Goal: Task Accomplishment & Management: Manage account settings

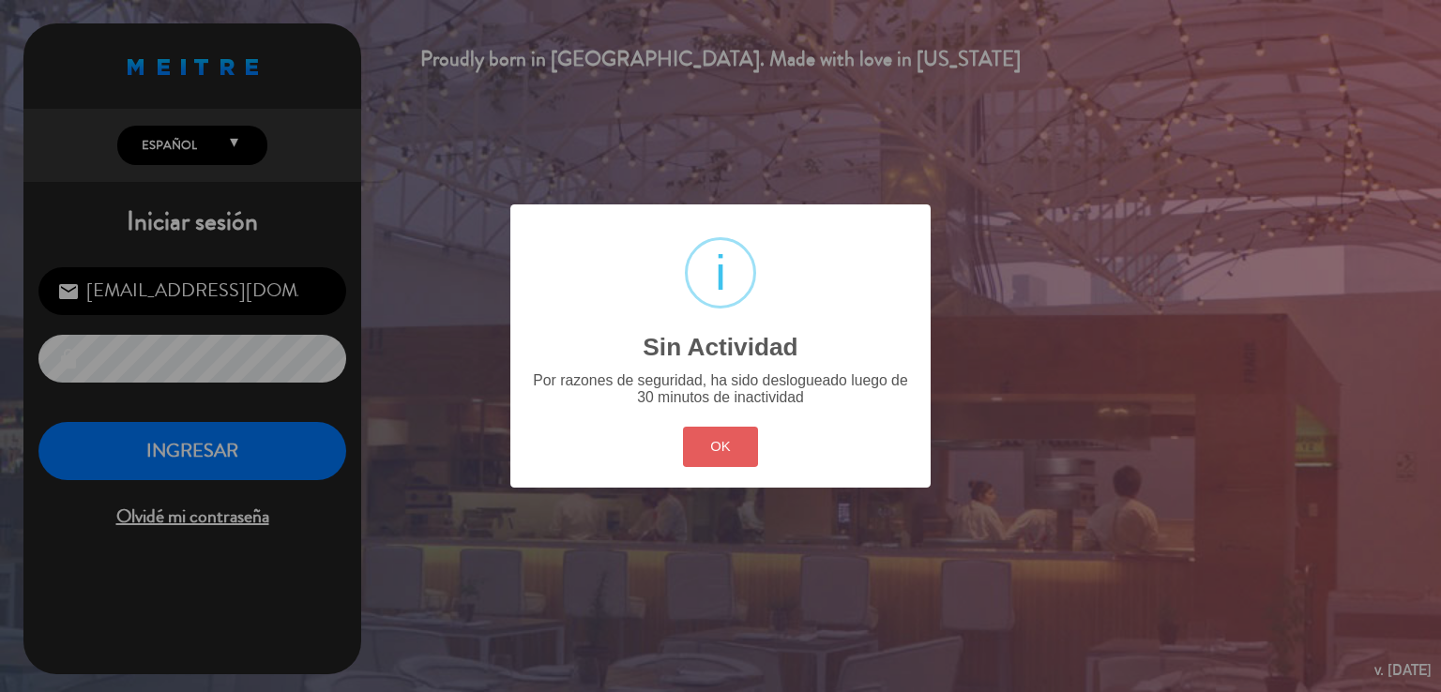
click at [701, 450] on button "OK" at bounding box center [721, 447] width 76 height 40
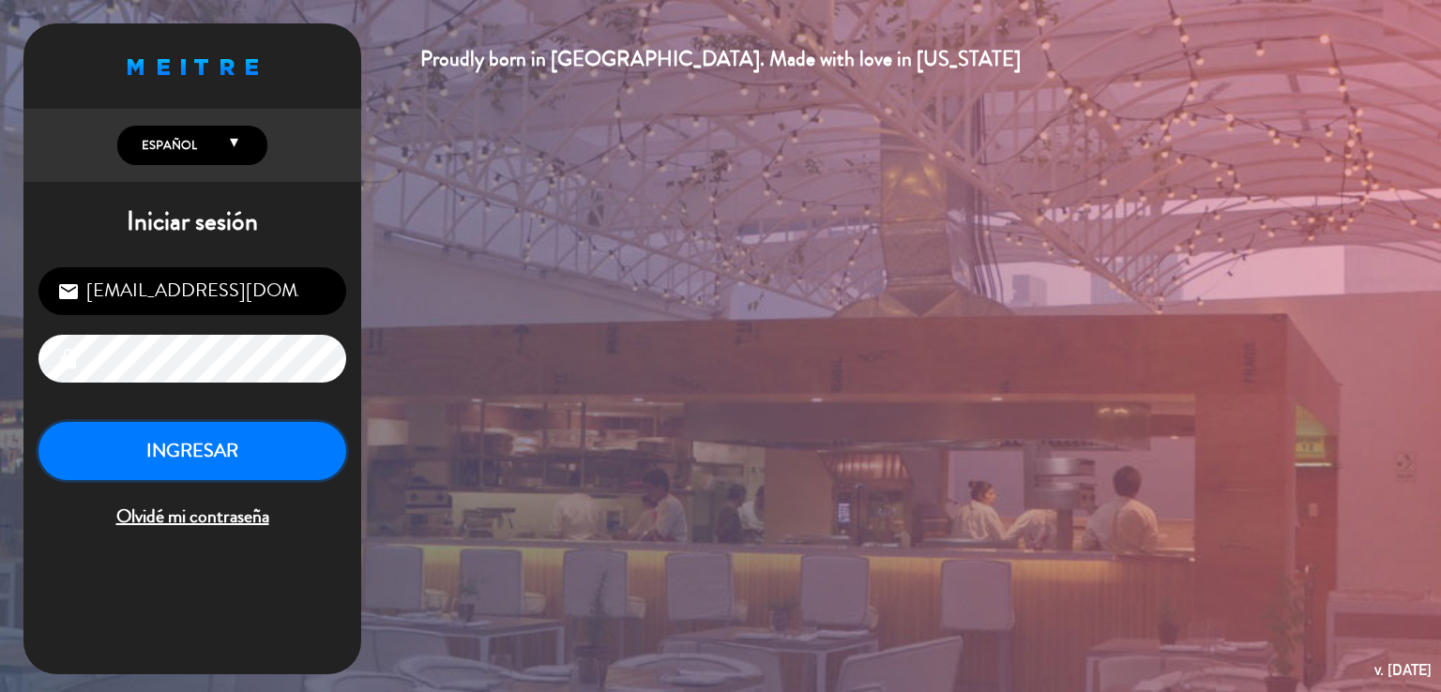
click at [261, 444] on button "INGRESAR" at bounding box center [192, 451] width 308 height 59
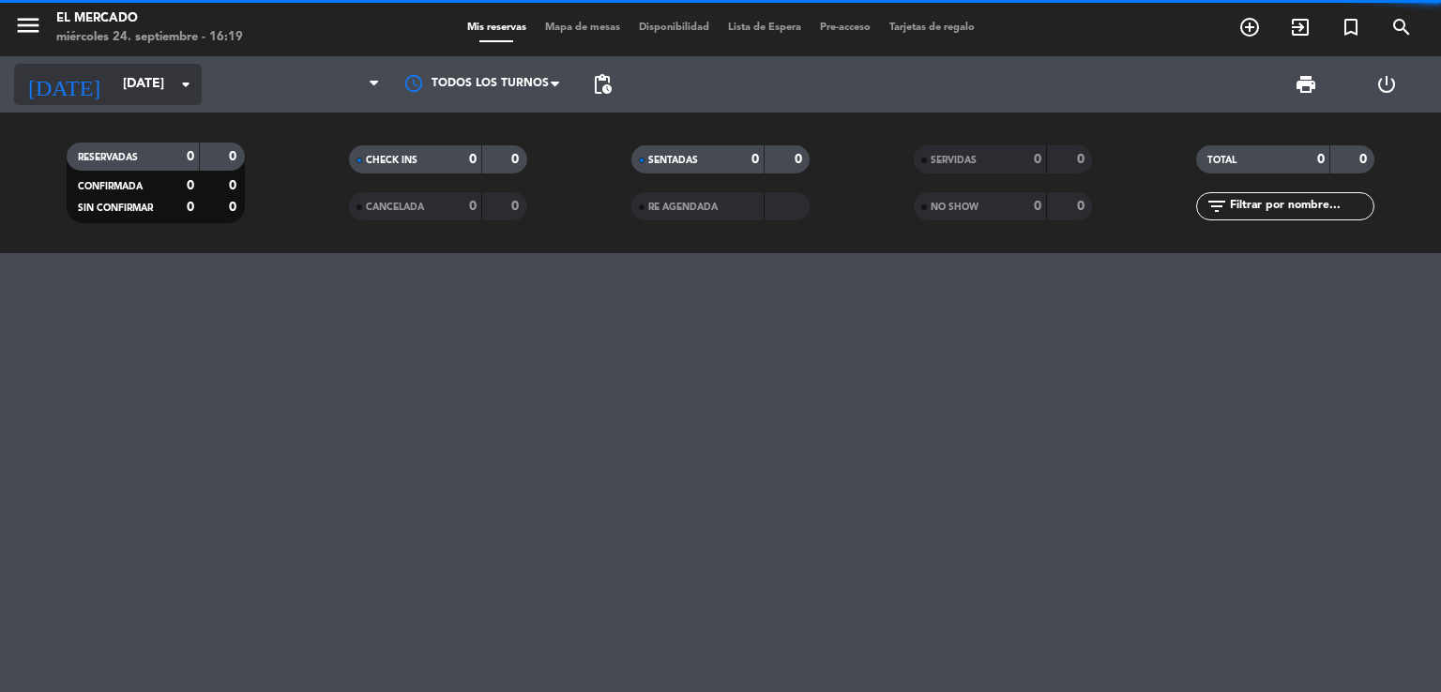
click at [126, 80] on input "[DATE]" at bounding box center [203, 85] width 178 height 34
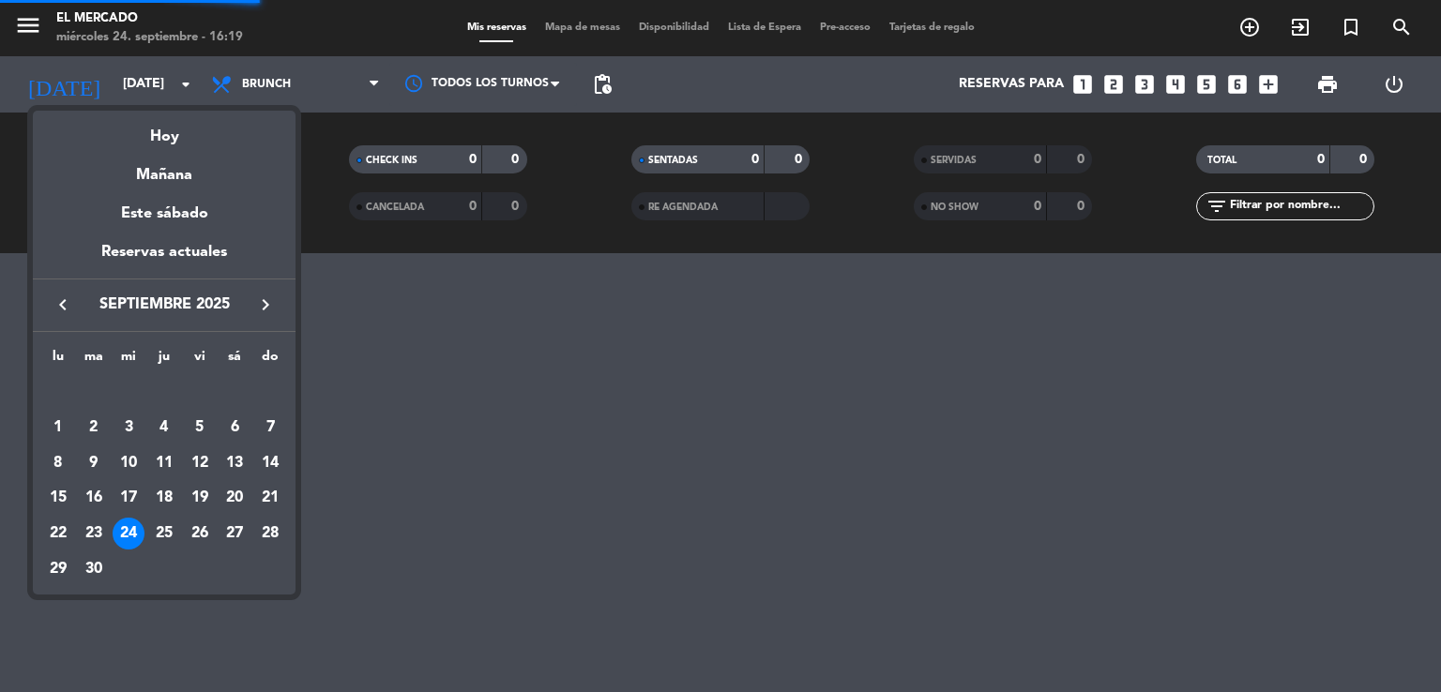
click at [270, 305] on icon "keyboard_arrow_right" at bounding box center [265, 305] width 23 height 23
click at [227, 433] on div "8" at bounding box center [235, 428] width 32 height 32
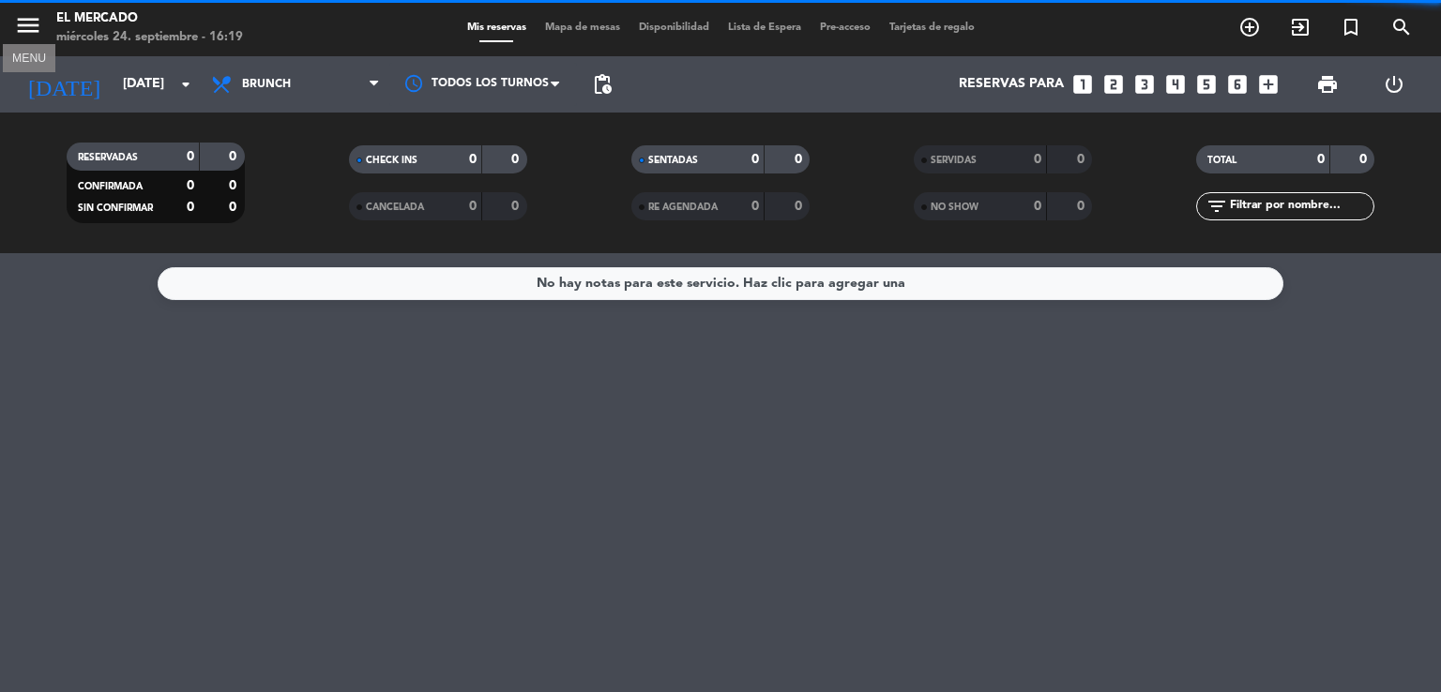
click at [39, 27] on icon "menu" at bounding box center [28, 25] width 28 height 28
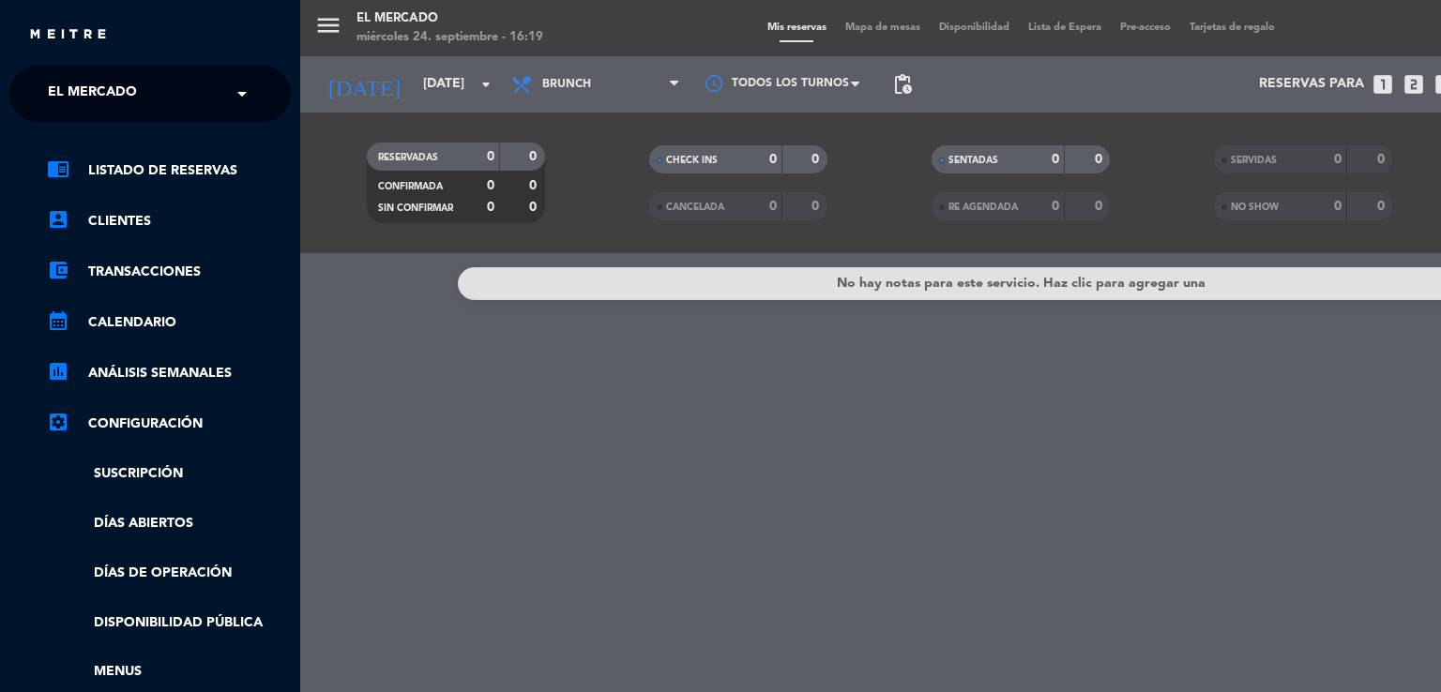
click at [175, 95] on input "text" at bounding box center [152, 94] width 229 height 41
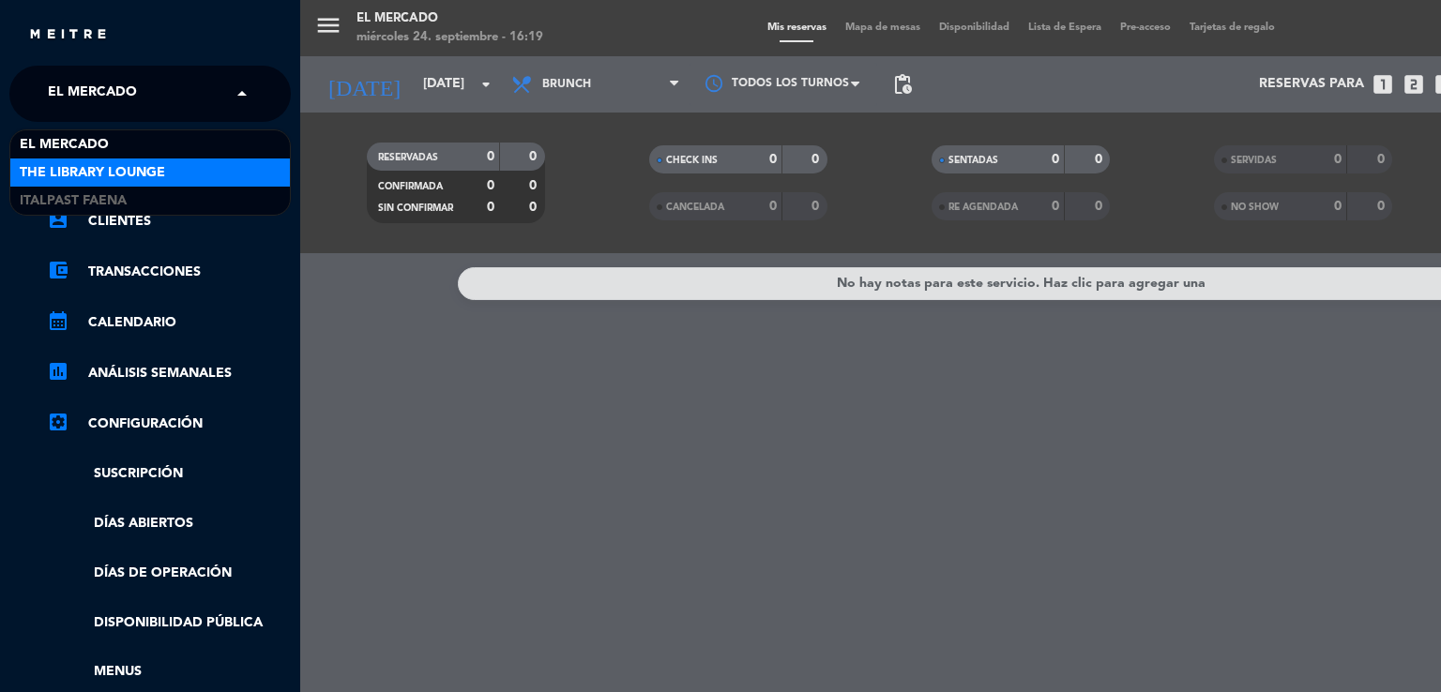
click at [195, 170] on div "The Library Lounge" at bounding box center [150, 173] width 280 height 28
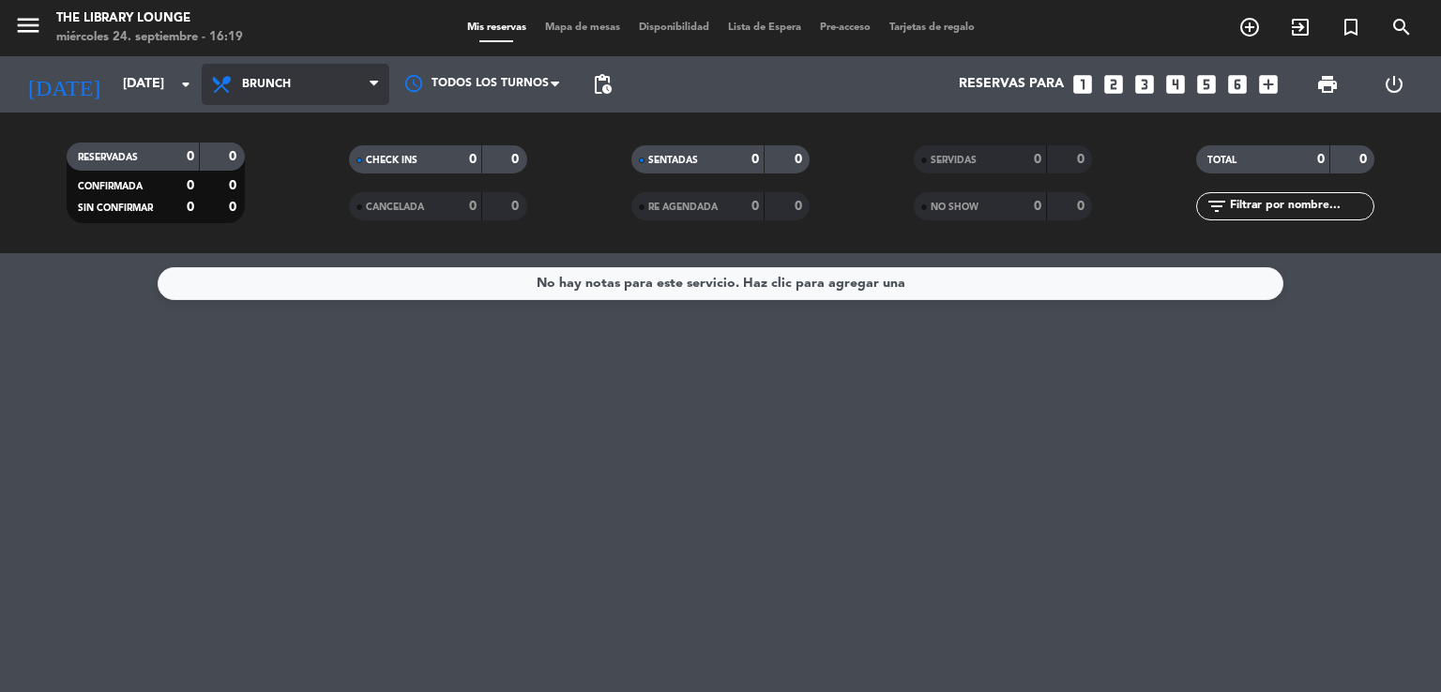
click at [300, 80] on span "Brunch" at bounding box center [296, 84] width 188 height 41
click at [323, 279] on ng-component "menu The Library Lounge [DATE] 24. septiembre - 16:19 Mis reservas Mapa de mesa…" at bounding box center [720, 346] width 1441 height 692
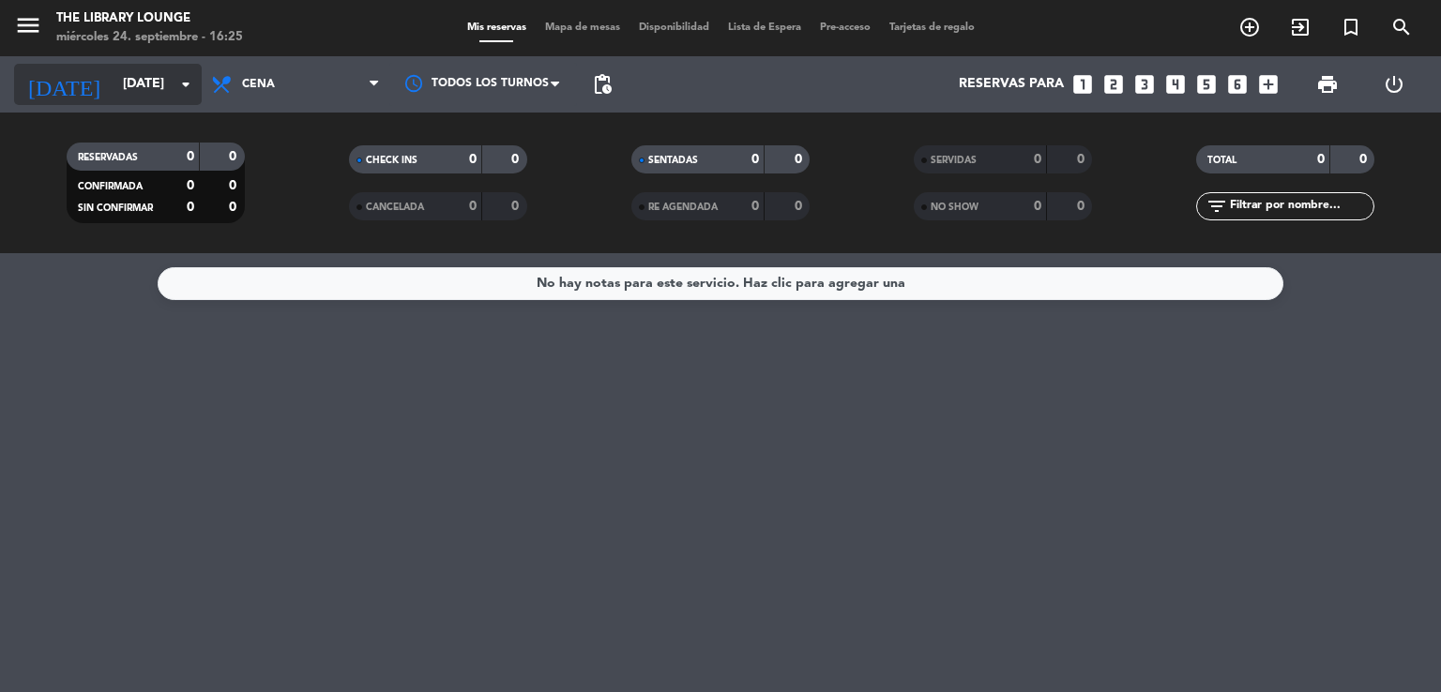
click at [199, 72] on input "[DATE]" at bounding box center [203, 85] width 178 height 34
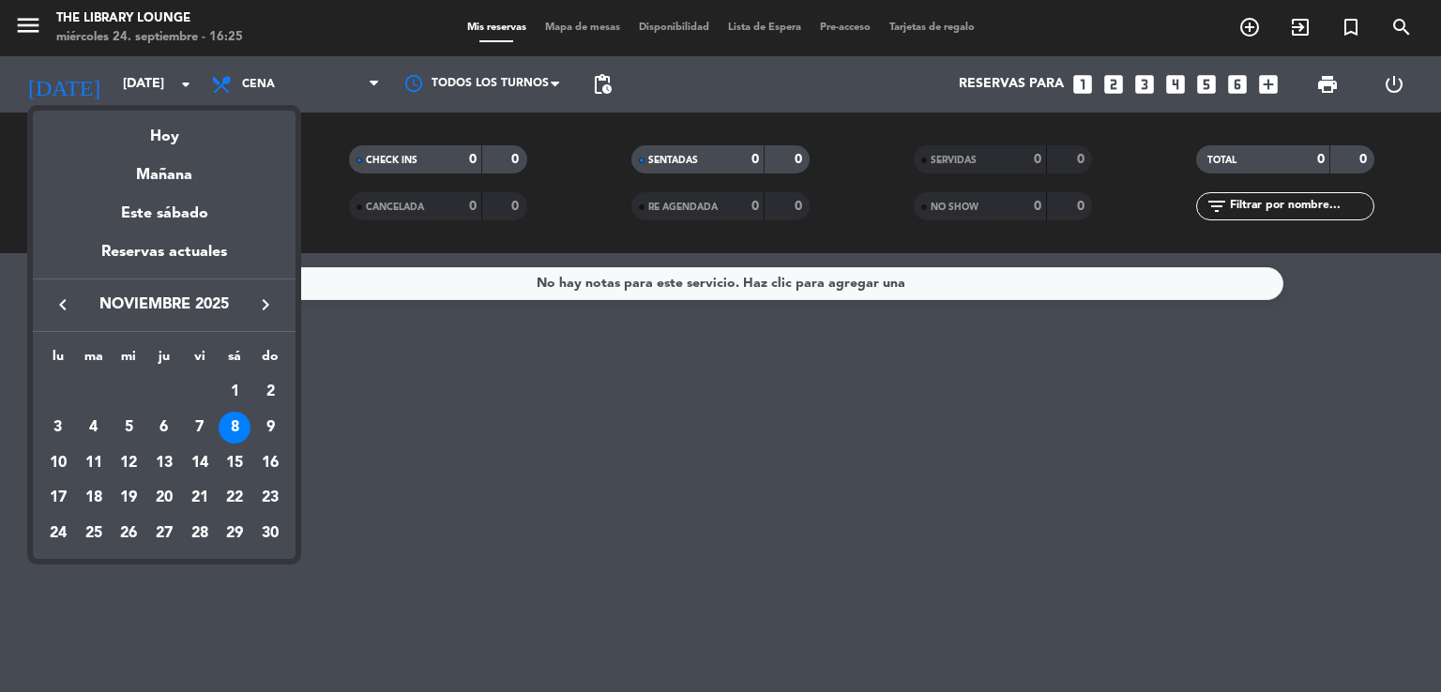
click at [66, 307] on icon "keyboard_arrow_left" at bounding box center [63, 305] width 23 height 23
click at [129, 417] on div "1" at bounding box center [129, 428] width 32 height 32
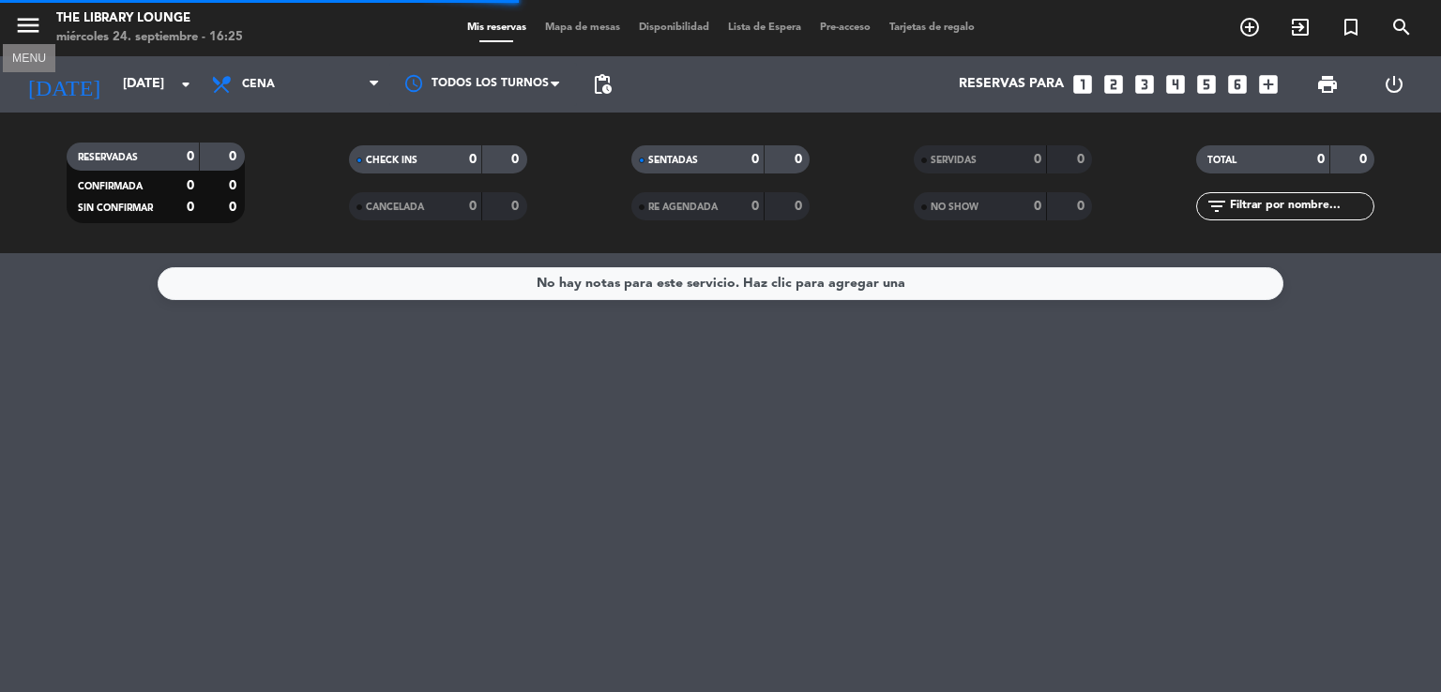
click at [38, 31] on icon "menu" at bounding box center [28, 25] width 28 height 28
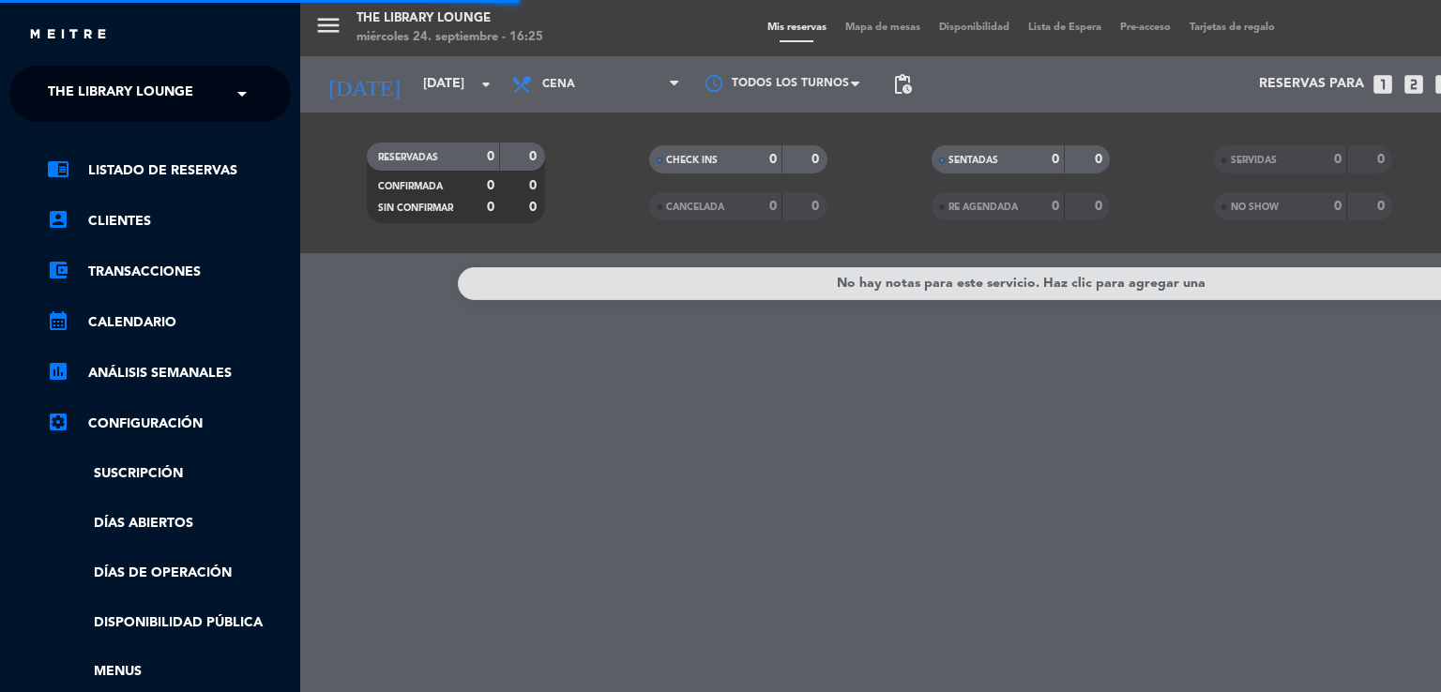
click at [94, 84] on span "The Library Lounge" at bounding box center [120, 93] width 145 height 39
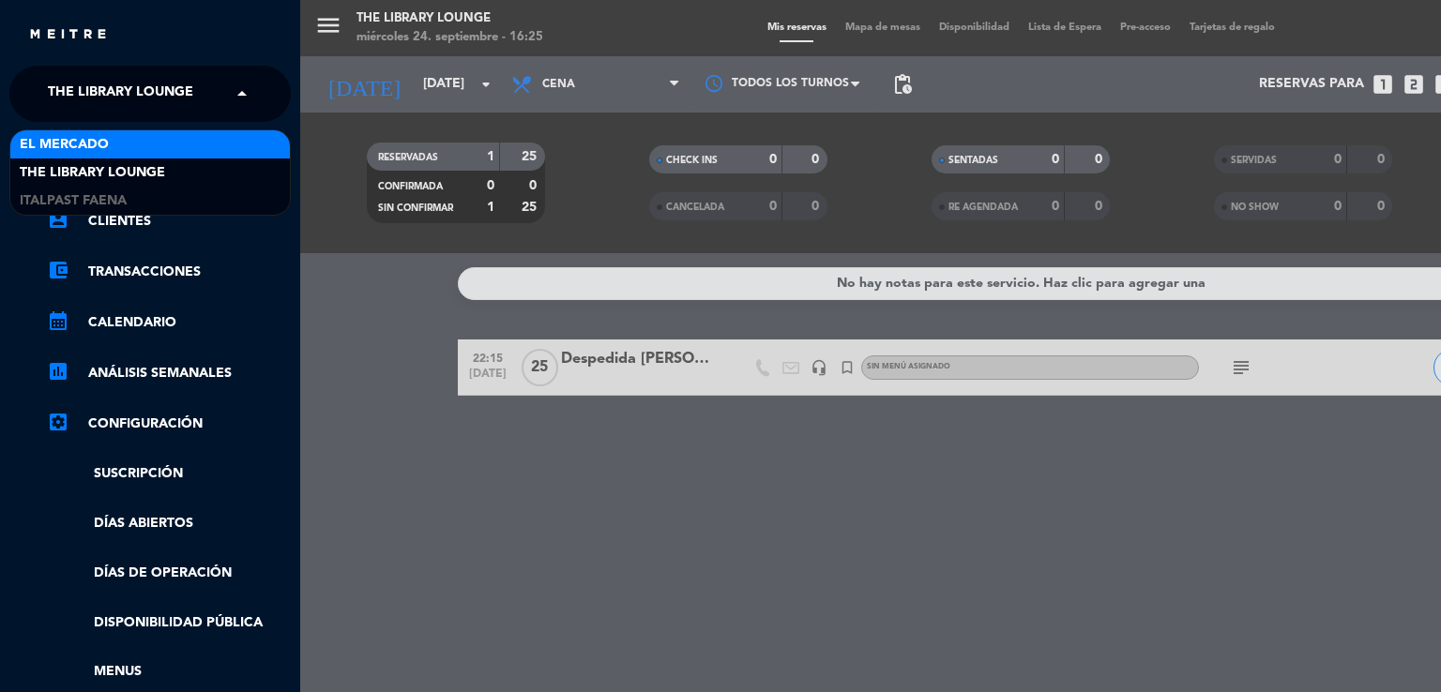
click at [112, 148] on div "El Mercado" at bounding box center [150, 144] width 280 height 28
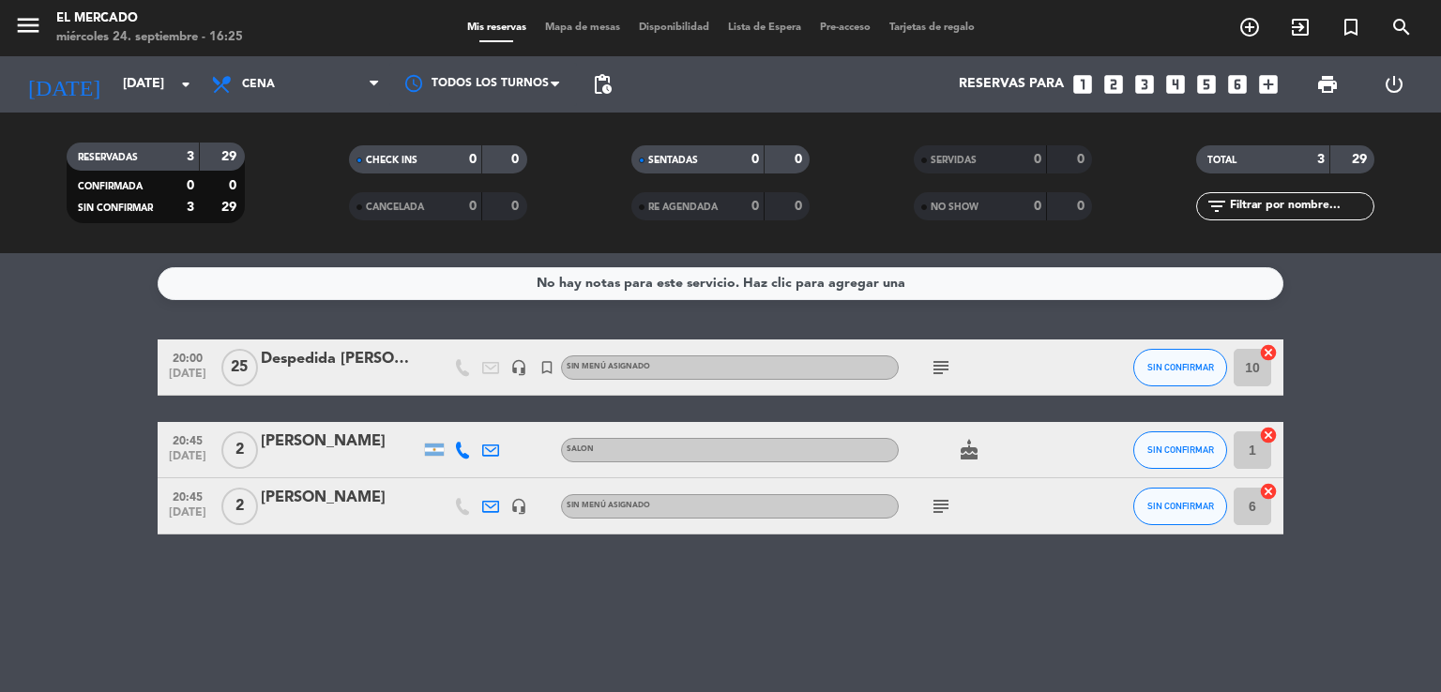
click at [950, 372] on icon "subject" at bounding box center [941, 368] width 23 height 23
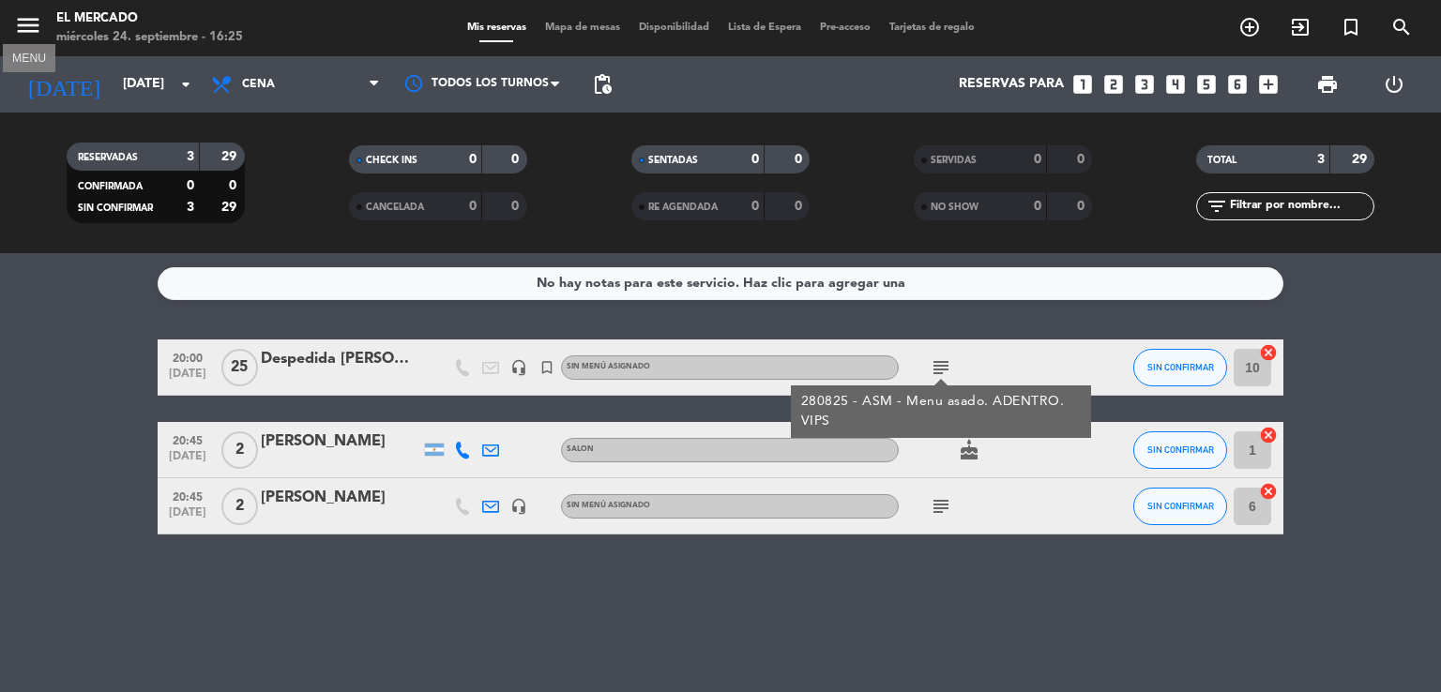
click at [26, 18] on icon "menu" at bounding box center [28, 25] width 28 height 28
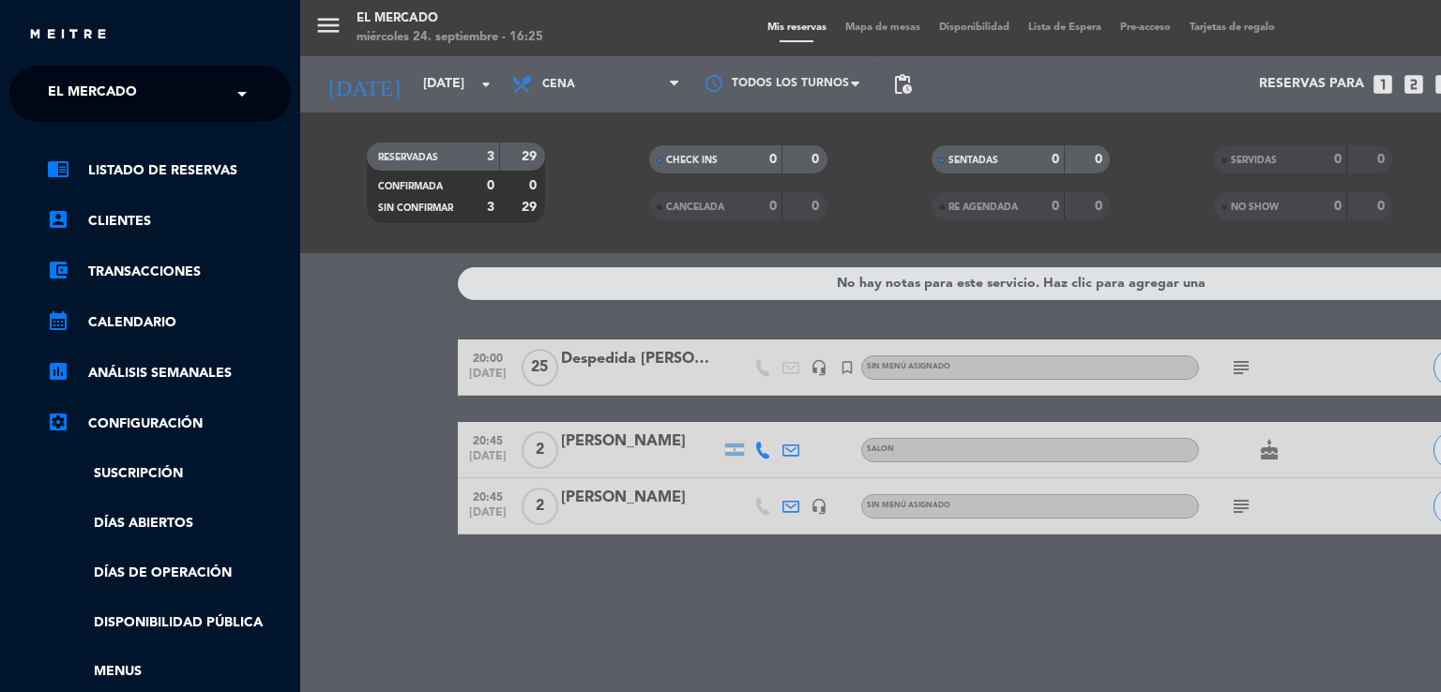
click at [244, 143] on div "chrome_reader_mode Listado de Reservas account_box Clientes account_balance_wal…" at bounding box center [150, 480] width 310 height 717
click at [200, 114] on ng-select "× El Mercado ×" at bounding box center [149, 94] width 281 height 56
click at [139, 87] on div "× El Mercado" at bounding box center [102, 93] width 125 height 39
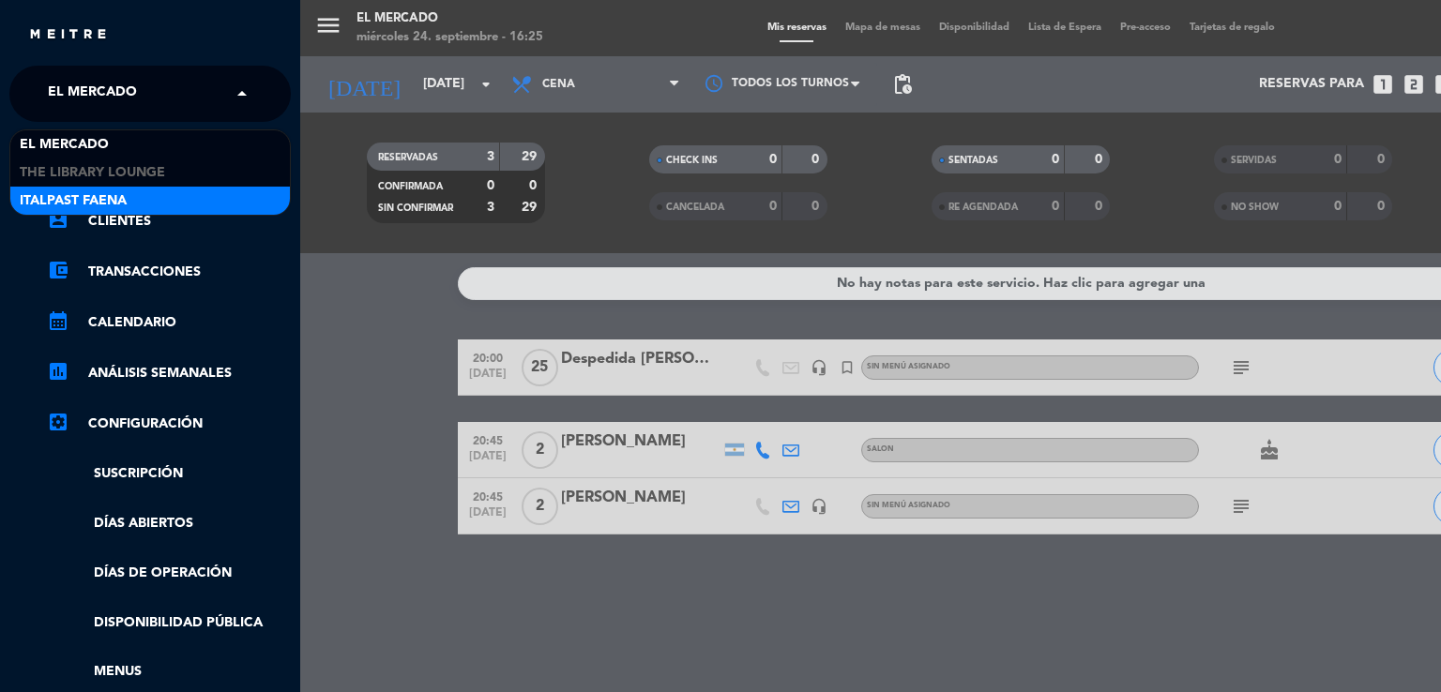
click at [144, 208] on div "Italpast Faena" at bounding box center [150, 201] width 280 height 28
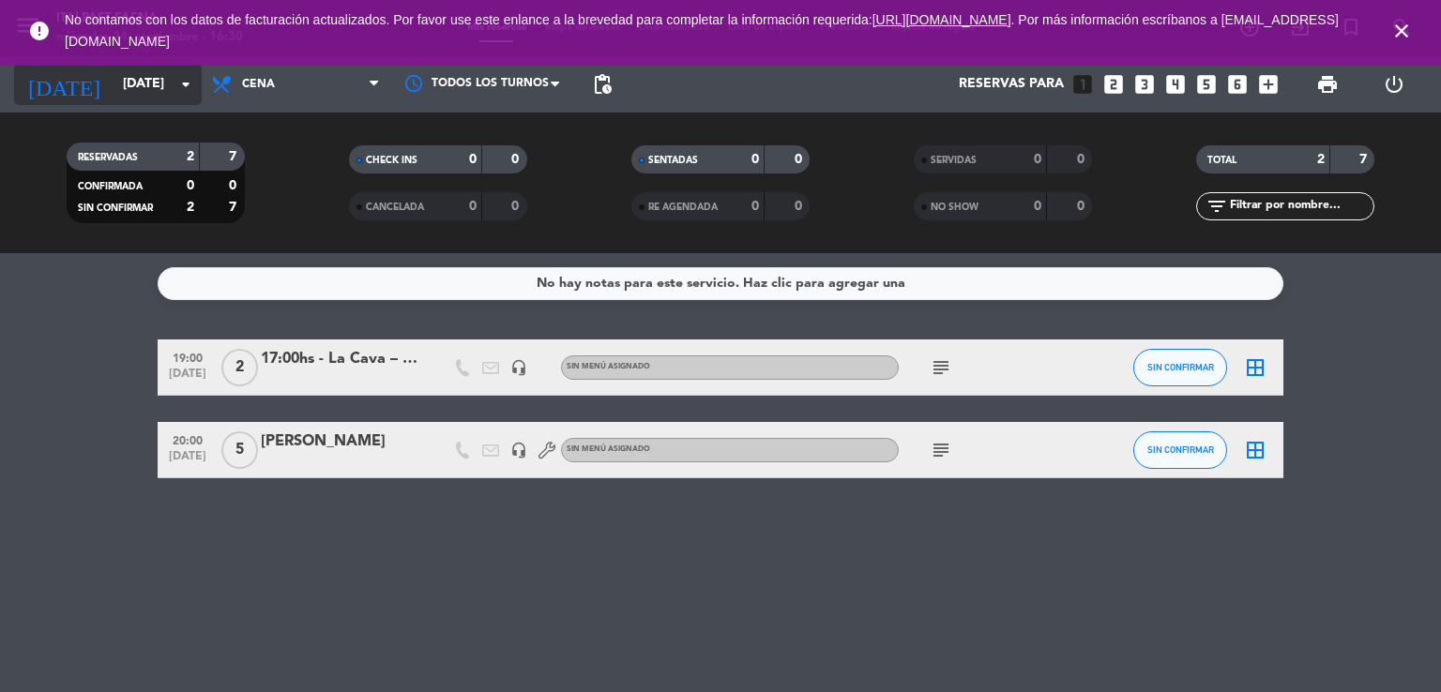
click at [154, 72] on input "[DATE]" at bounding box center [203, 85] width 178 height 34
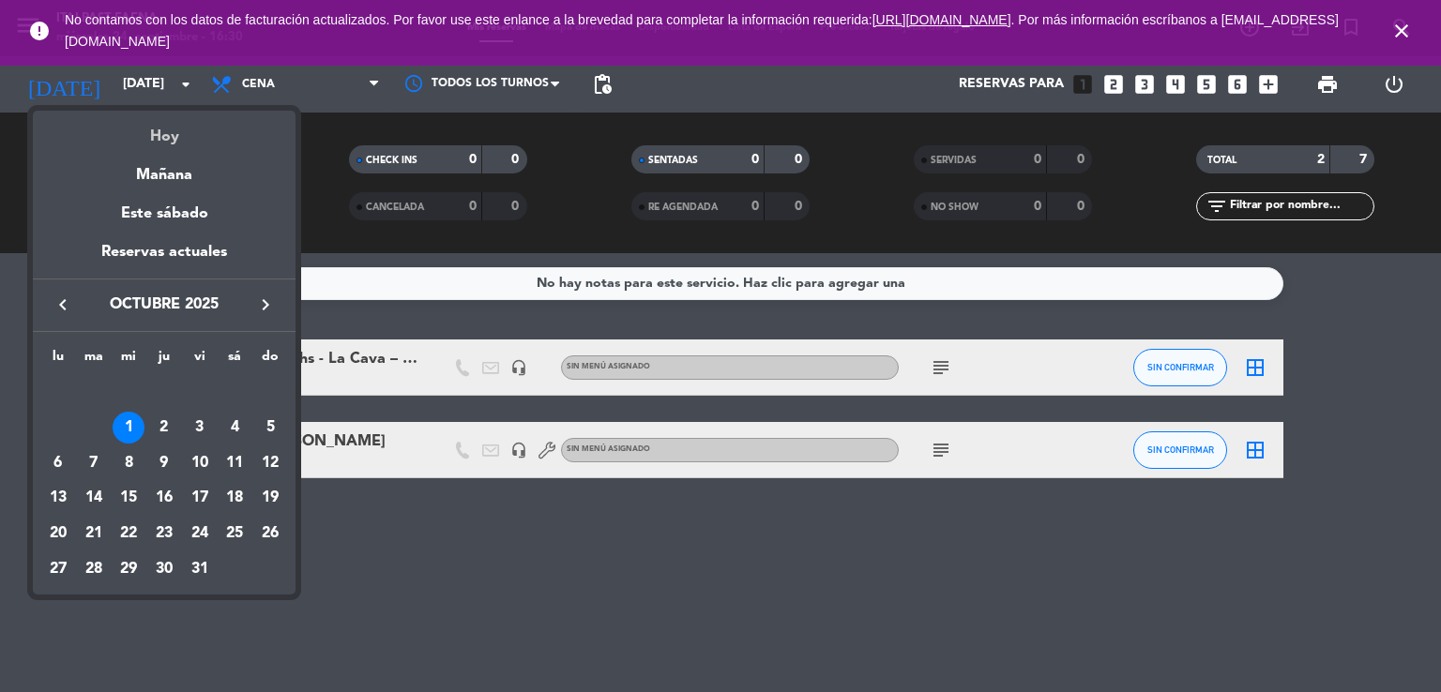
click at [165, 124] on div "Hoy" at bounding box center [164, 130] width 263 height 38
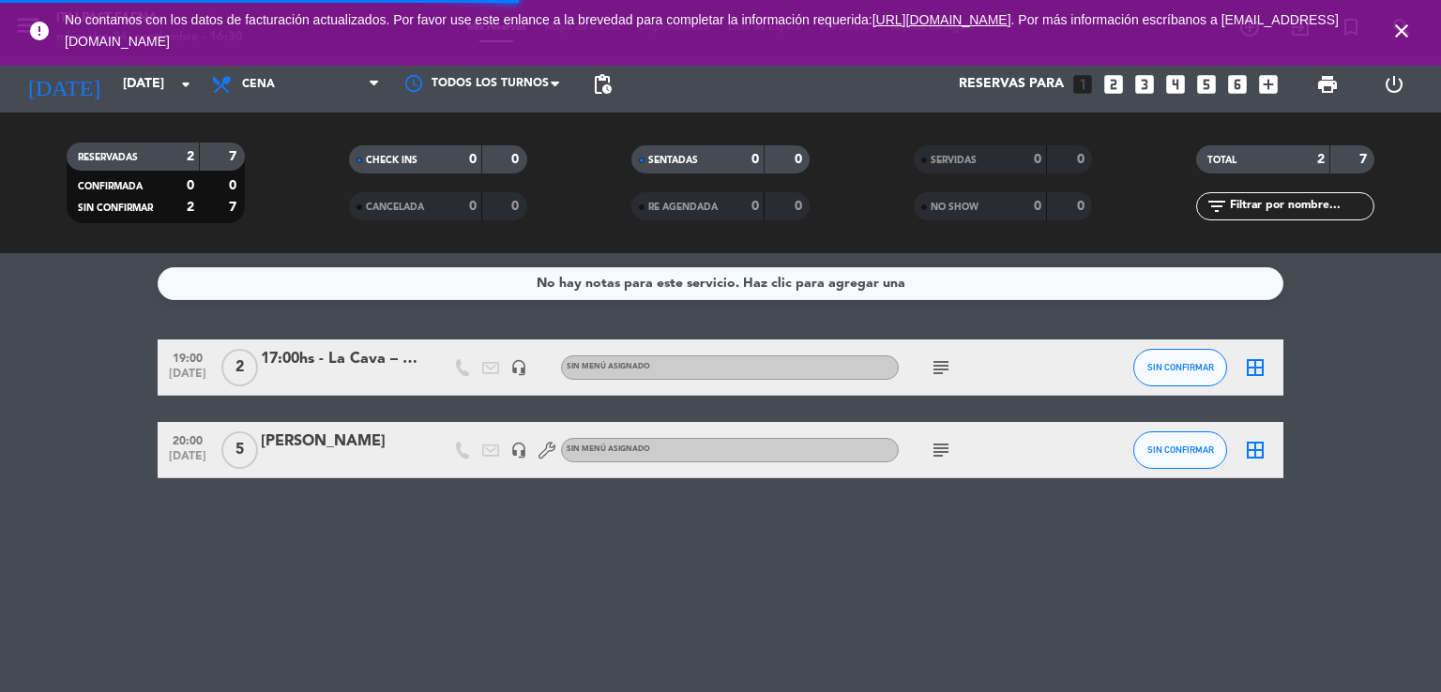
click at [1398, 30] on icon "close" at bounding box center [1401, 31] width 23 height 23
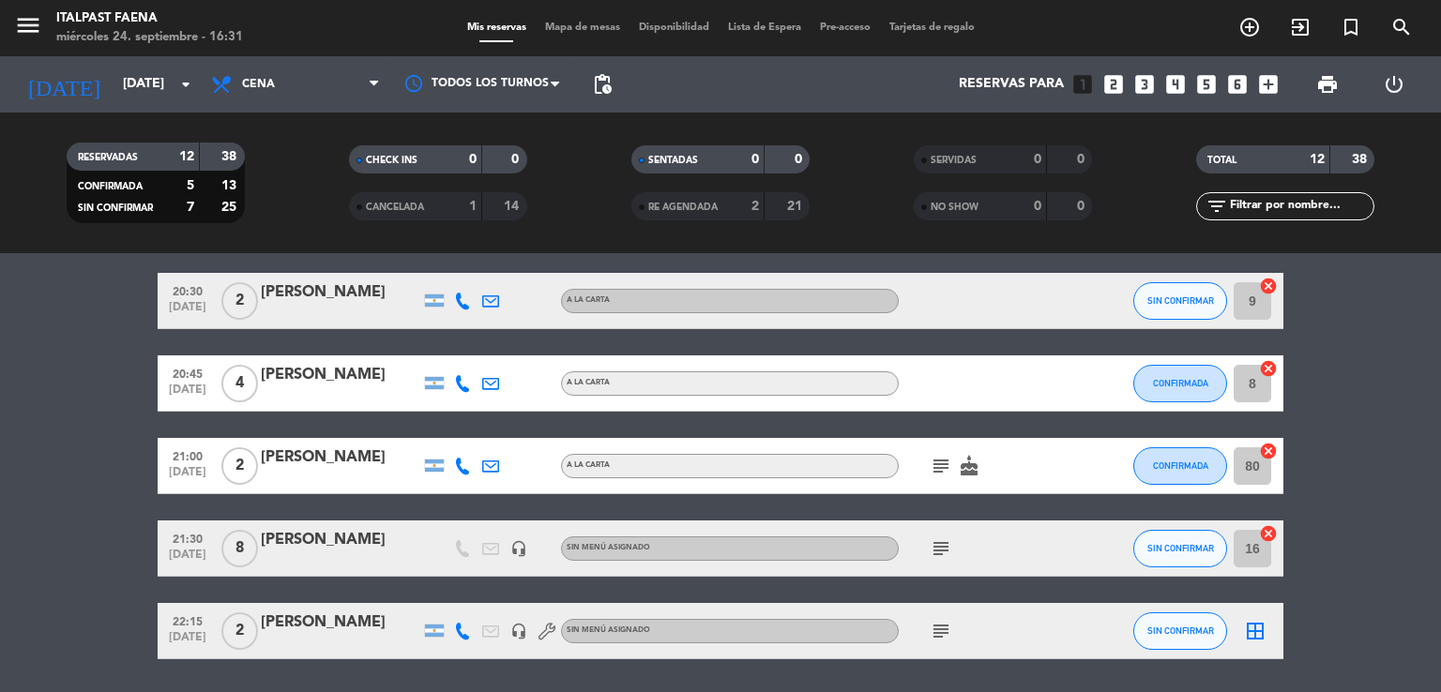
scroll to position [600, 0]
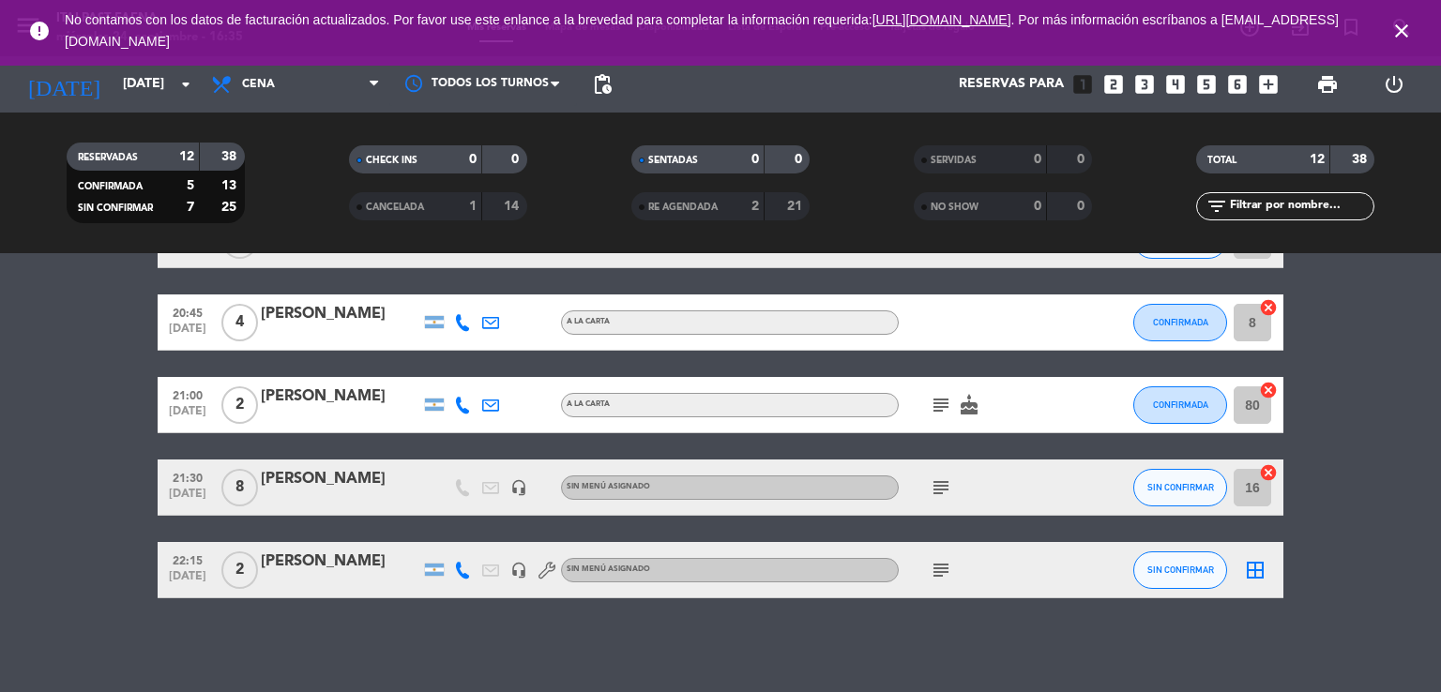
click at [152, 106] on div "[DATE] [DATE] arrow_drop_down" at bounding box center [108, 84] width 188 height 56
click at [146, 101] on div "[DATE] [DATE] arrow_drop_down" at bounding box center [108, 84] width 188 height 41
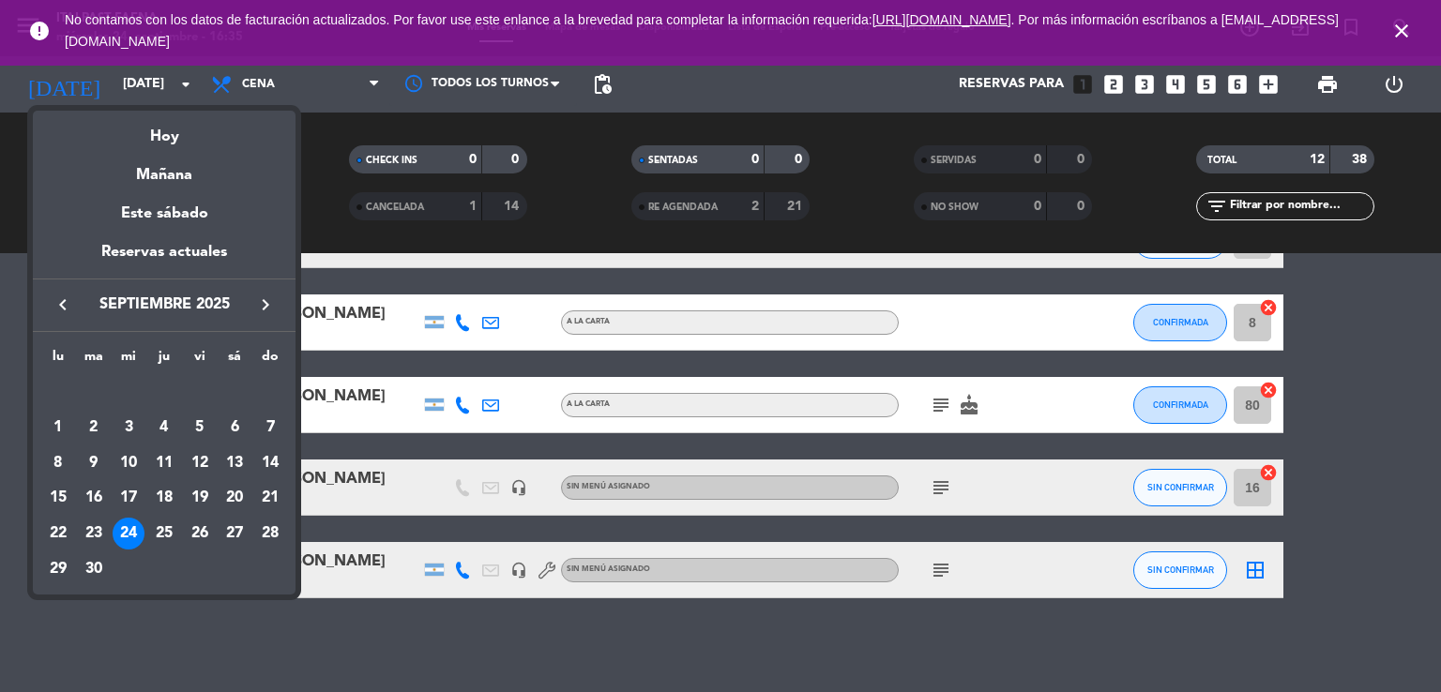
click at [275, 307] on icon "keyboard_arrow_right" at bounding box center [265, 305] width 23 height 23
click at [188, 473] on div "10" at bounding box center [200, 464] width 32 height 32
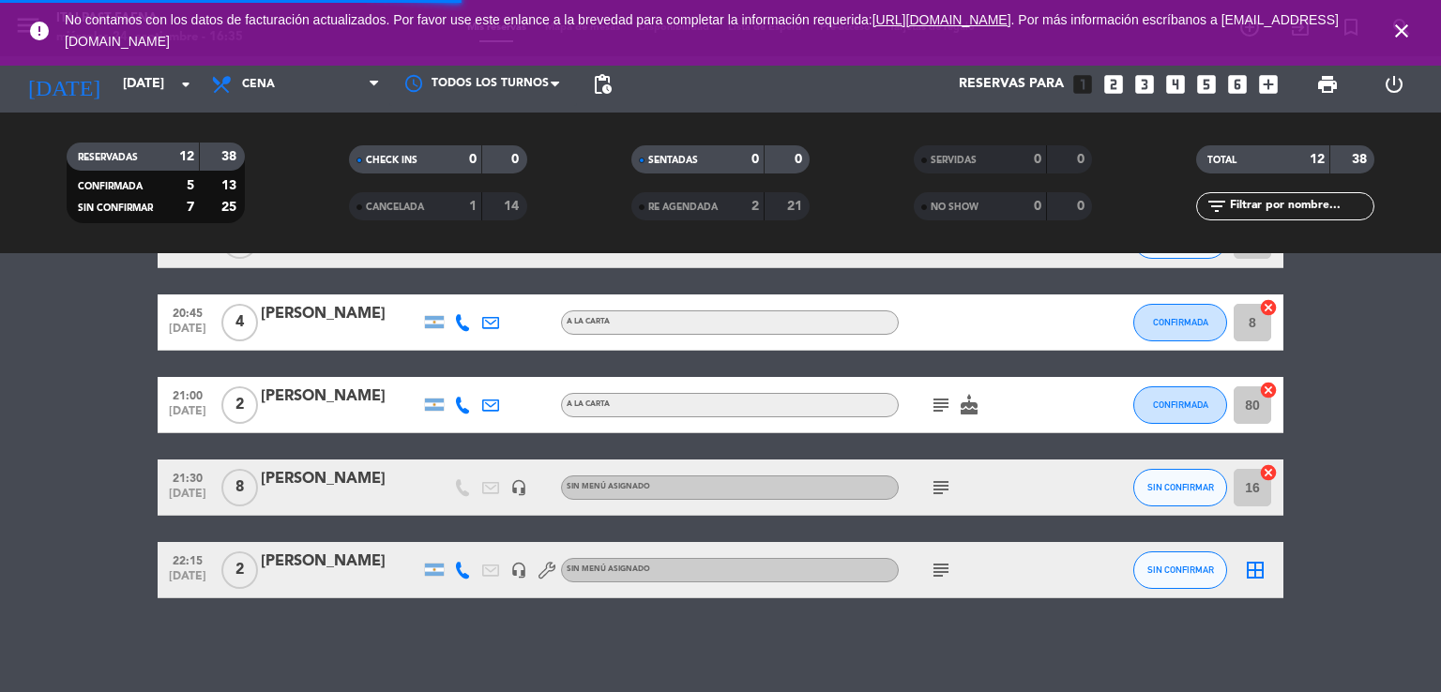
click at [1397, 38] on icon "close" at bounding box center [1401, 31] width 23 height 23
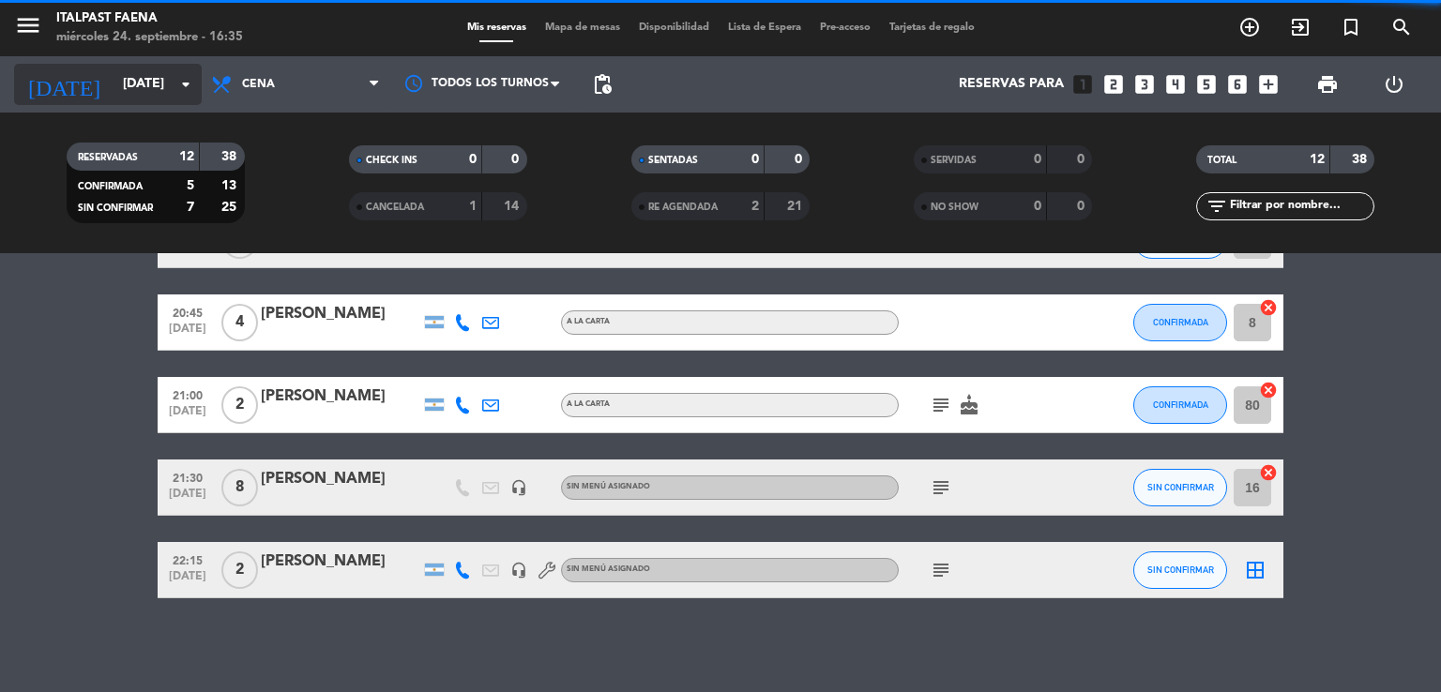
scroll to position [0, 0]
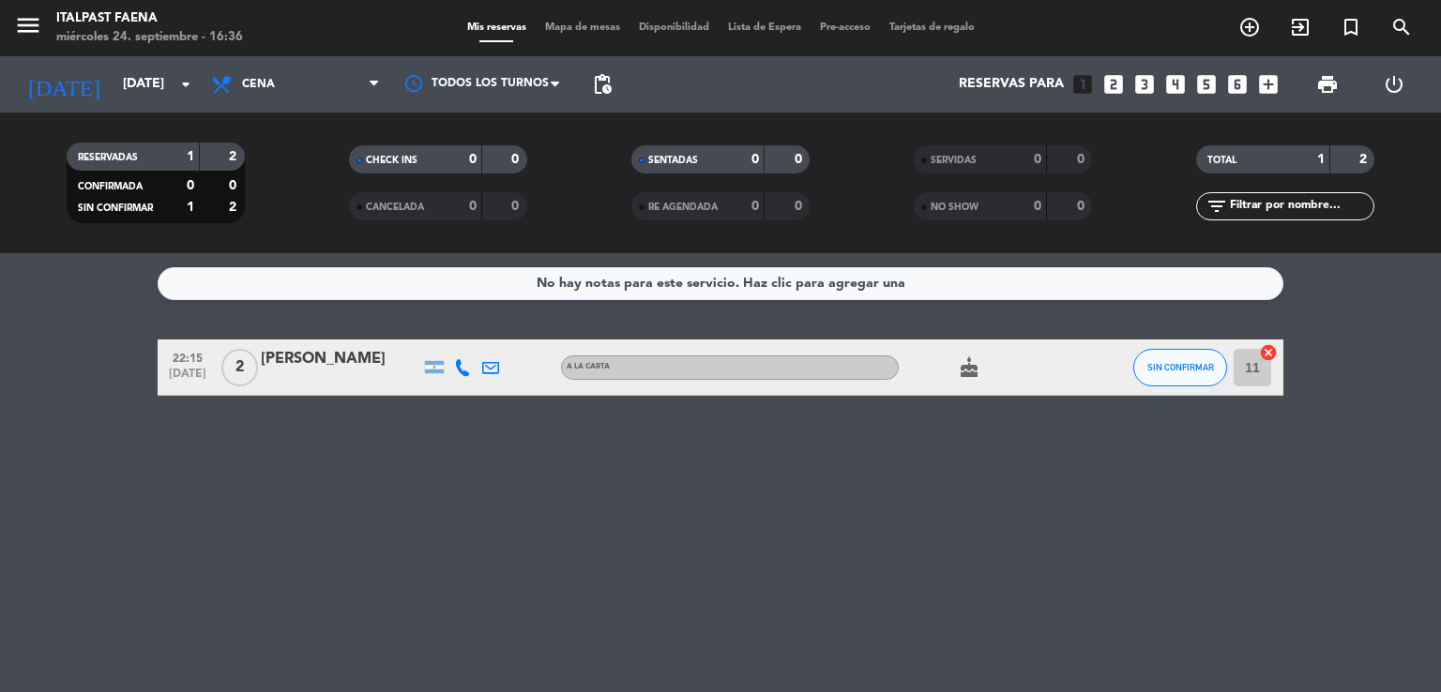
click at [149, 62] on div "[DATE] [DATE] arrow_drop_down" at bounding box center [108, 84] width 188 height 56
click at [148, 85] on input "[DATE]" at bounding box center [203, 85] width 178 height 34
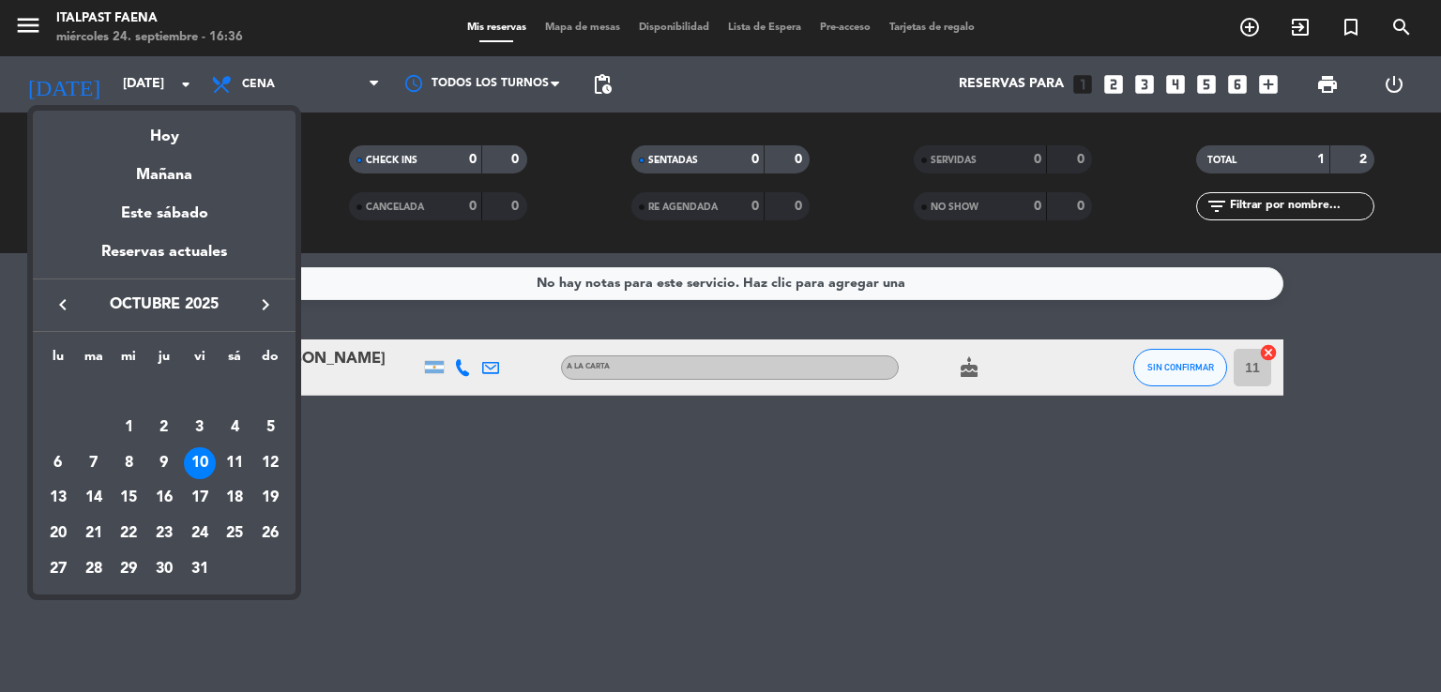
click at [272, 296] on icon "keyboard_arrow_right" at bounding box center [265, 305] width 23 height 23
click at [71, 451] on td "10" at bounding box center [58, 464] width 36 height 36
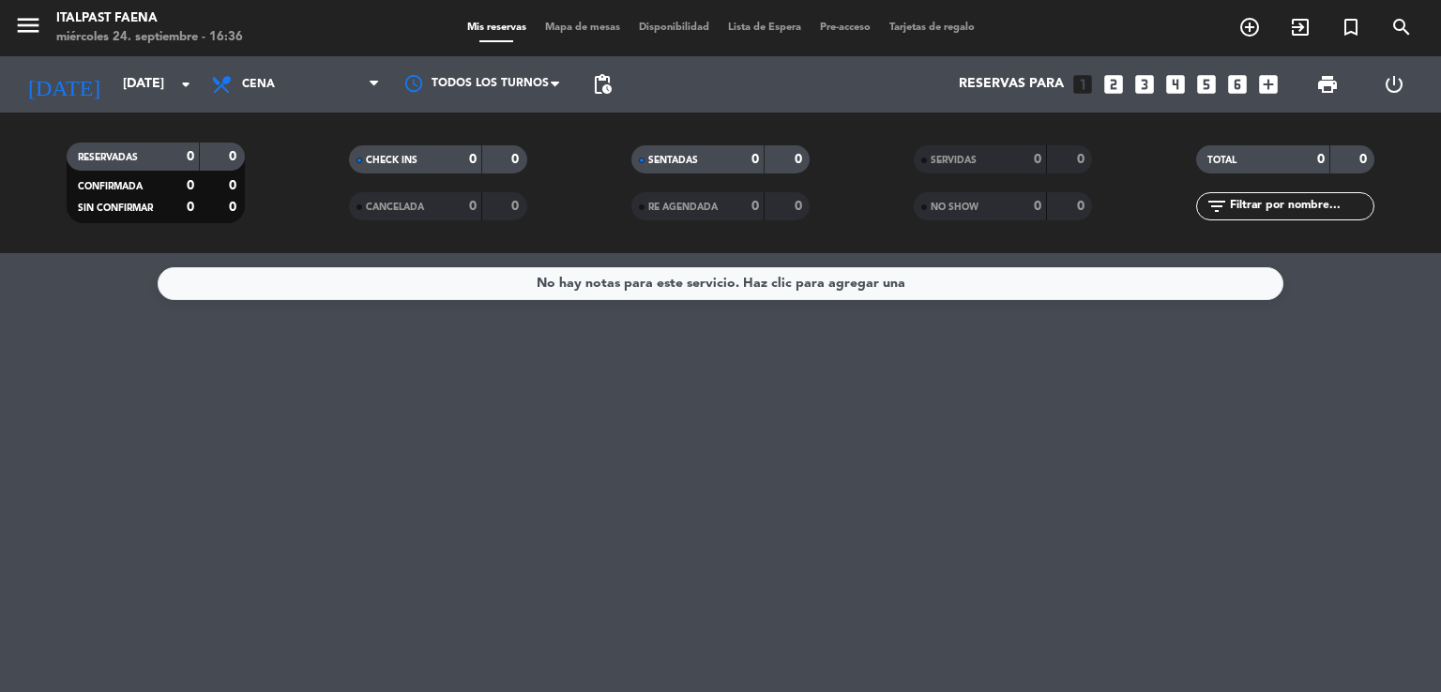
click at [25, 42] on button "menu" at bounding box center [28, 28] width 28 height 35
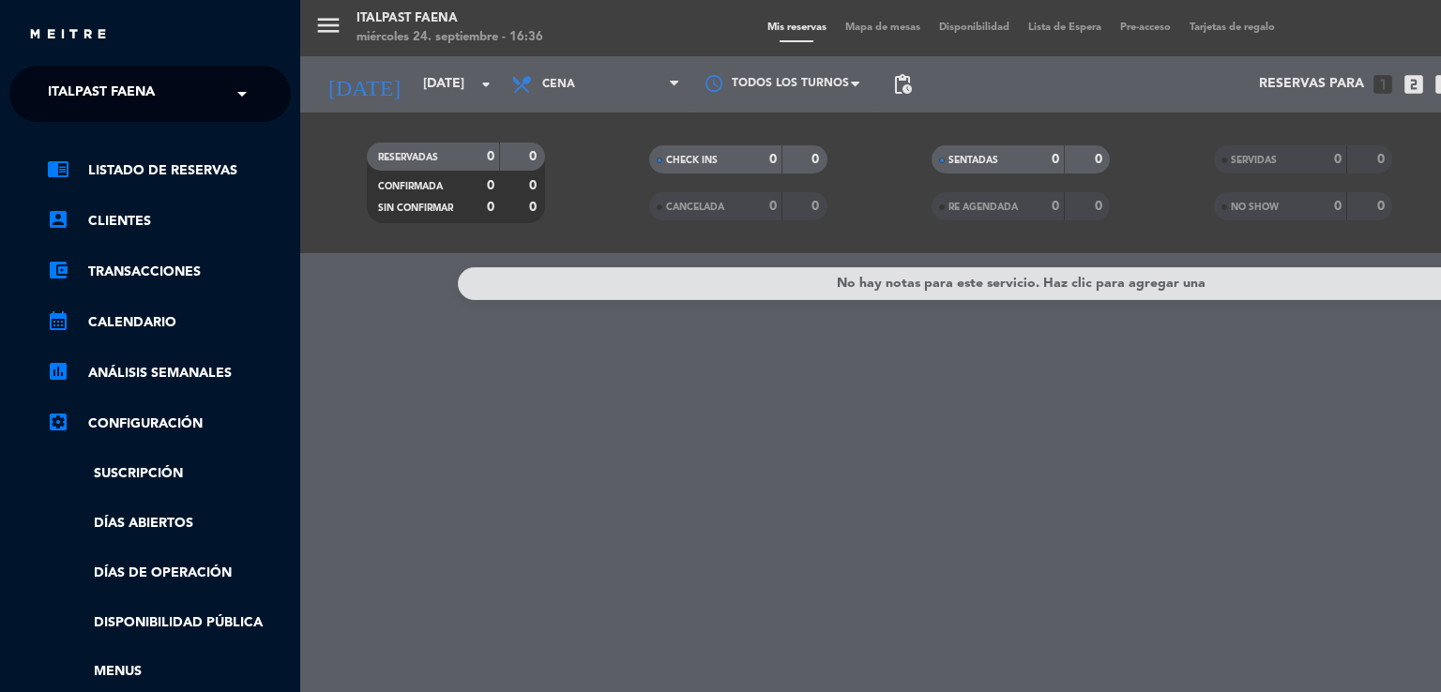
click at [197, 114] on ng-select "× Italpast Faena ×" at bounding box center [149, 94] width 281 height 56
click at [154, 113] on span "Italpast Faena" at bounding box center [101, 93] width 107 height 39
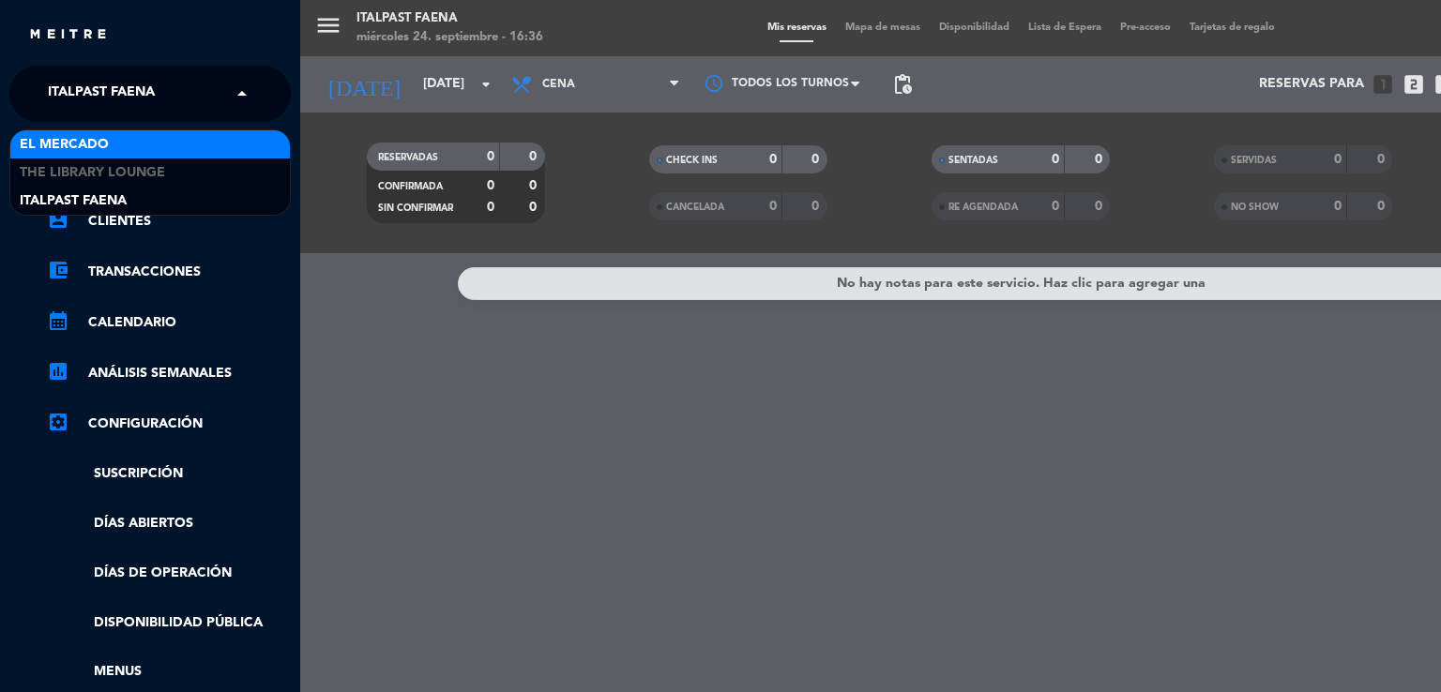
click at [142, 139] on div "El Mercado" at bounding box center [150, 144] width 280 height 28
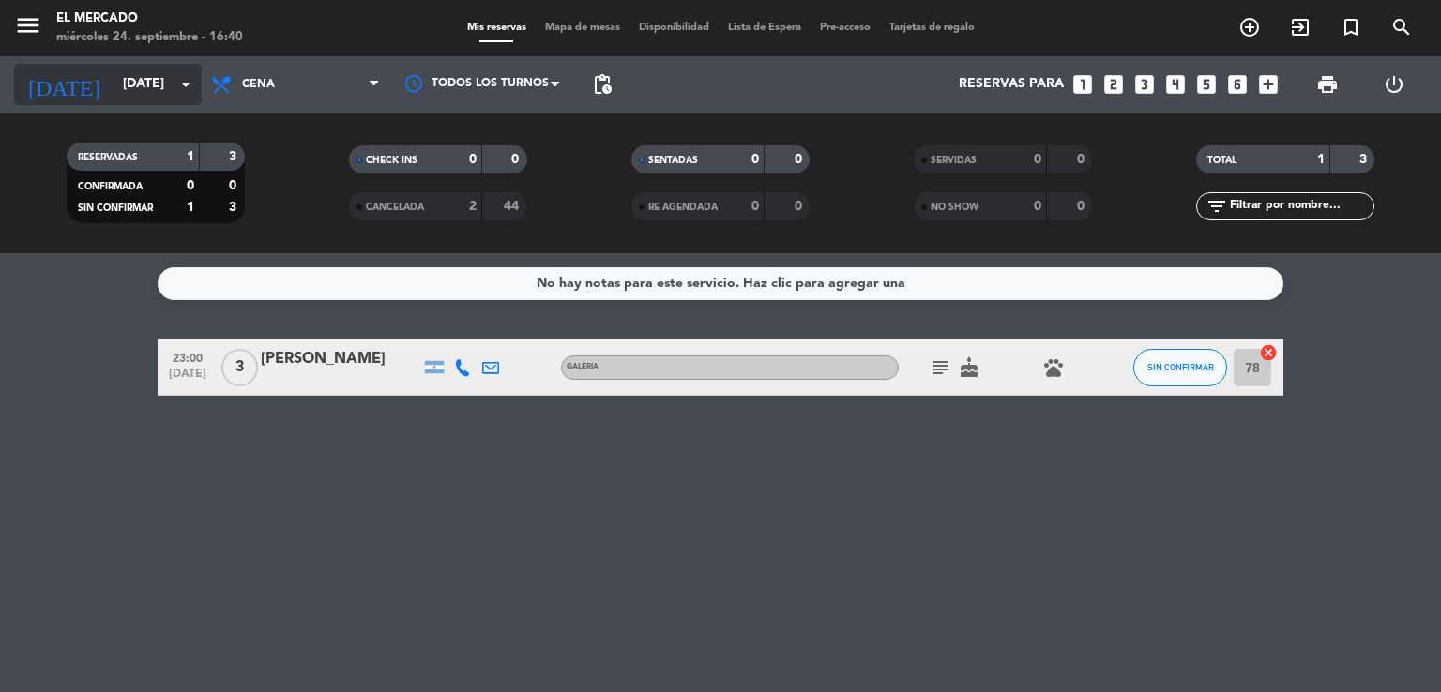
click at [161, 100] on input "[DATE]" at bounding box center [203, 85] width 178 height 34
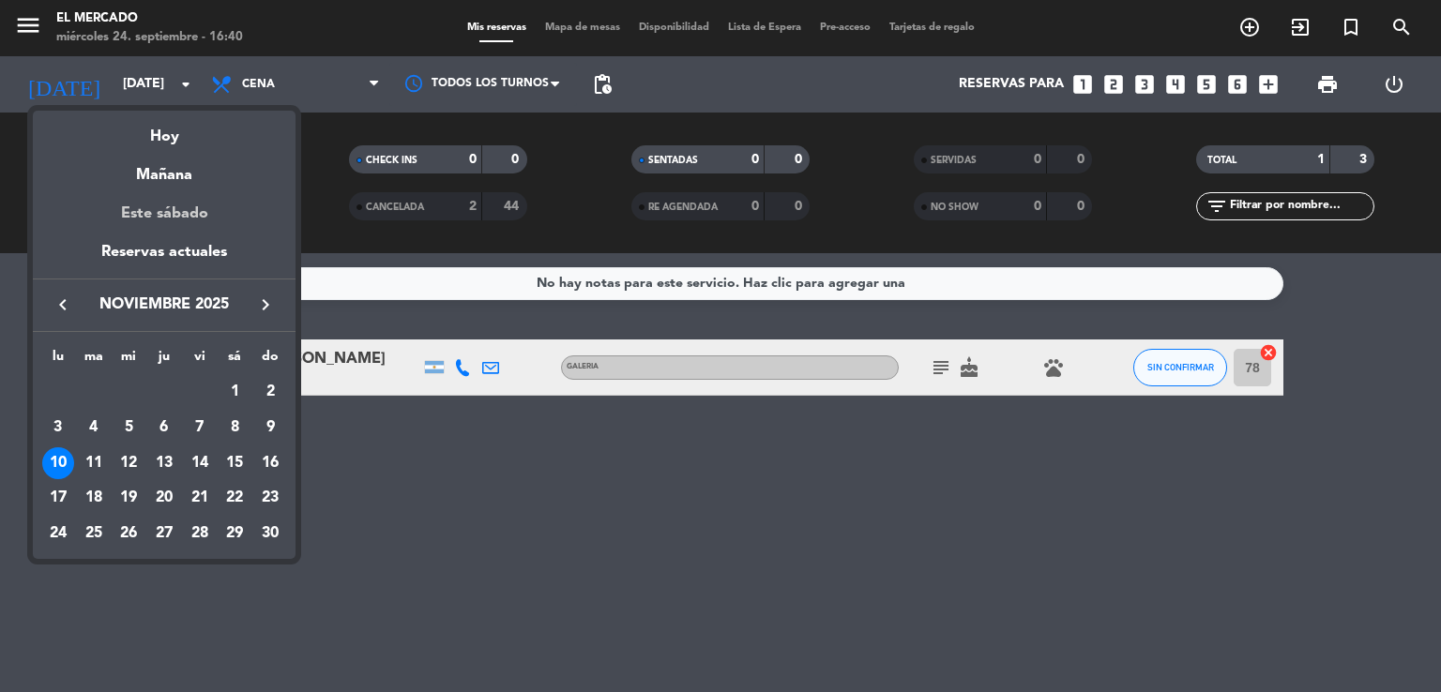
click at [181, 199] on div "Este sábado" at bounding box center [164, 214] width 263 height 53
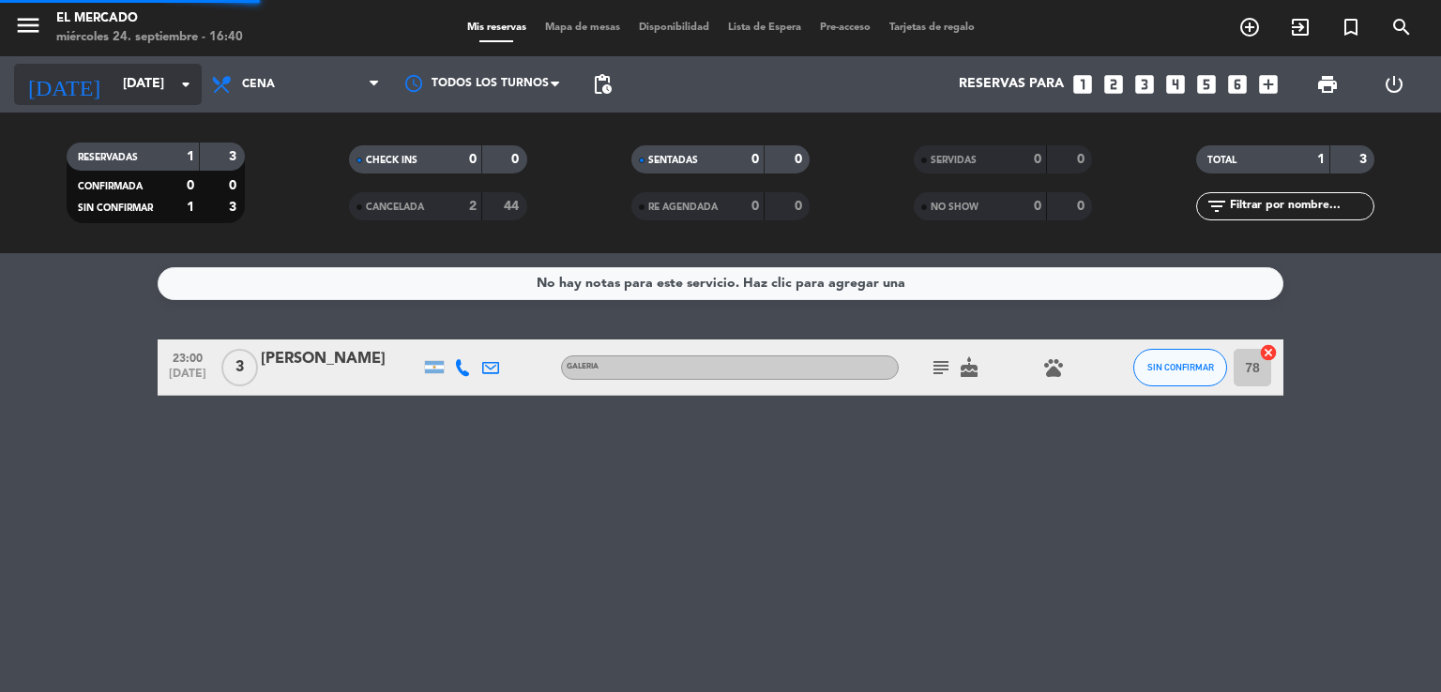
click at [150, 76] on input "[DATE]" at bounding box center [203, 85] width 178 height 34
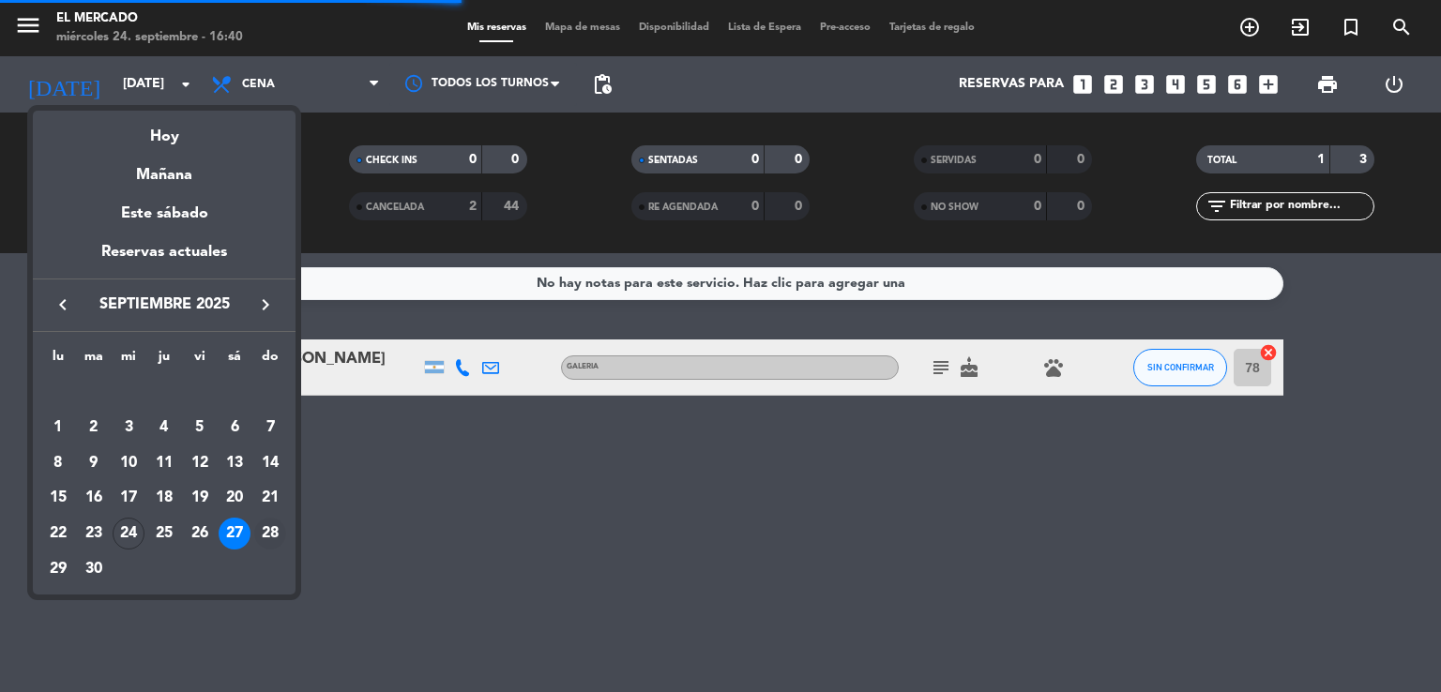
click at [278, 532] on div "28" at bounding box center [270, 534] width 32 height 32
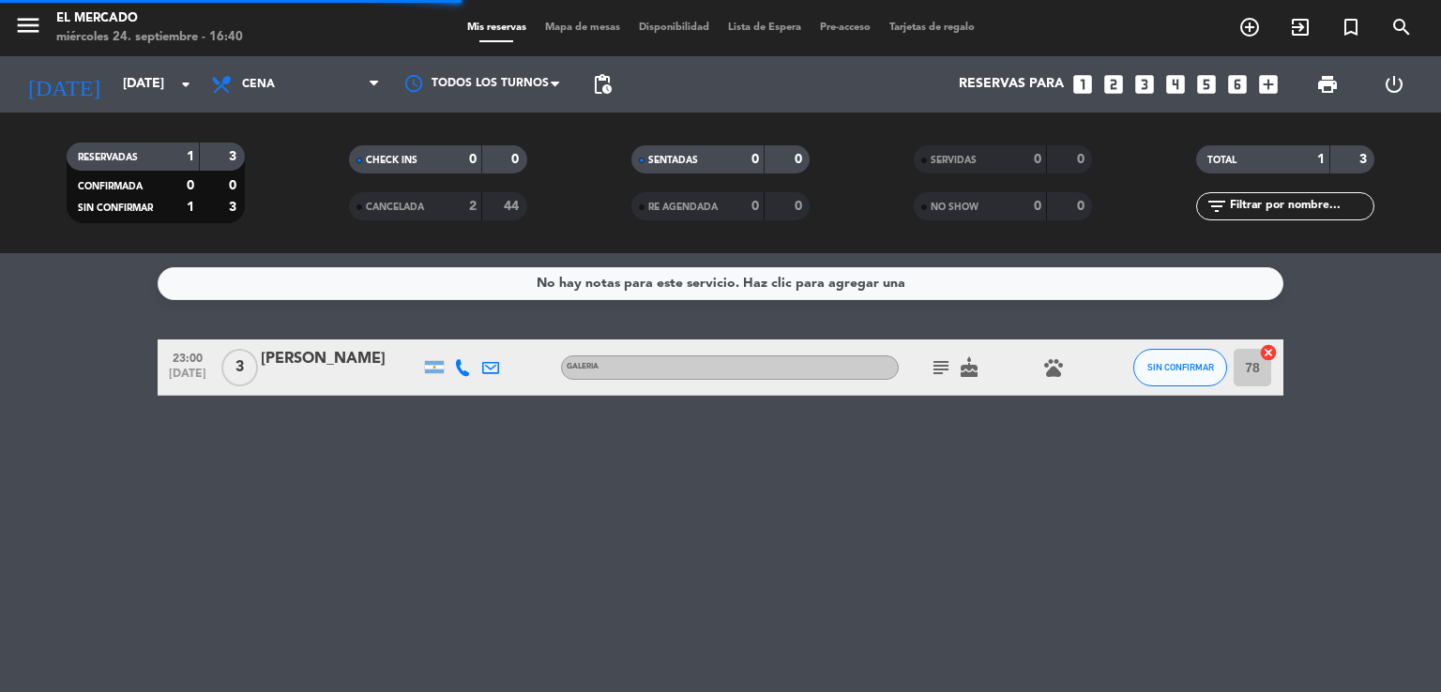
type input "[DATE]"
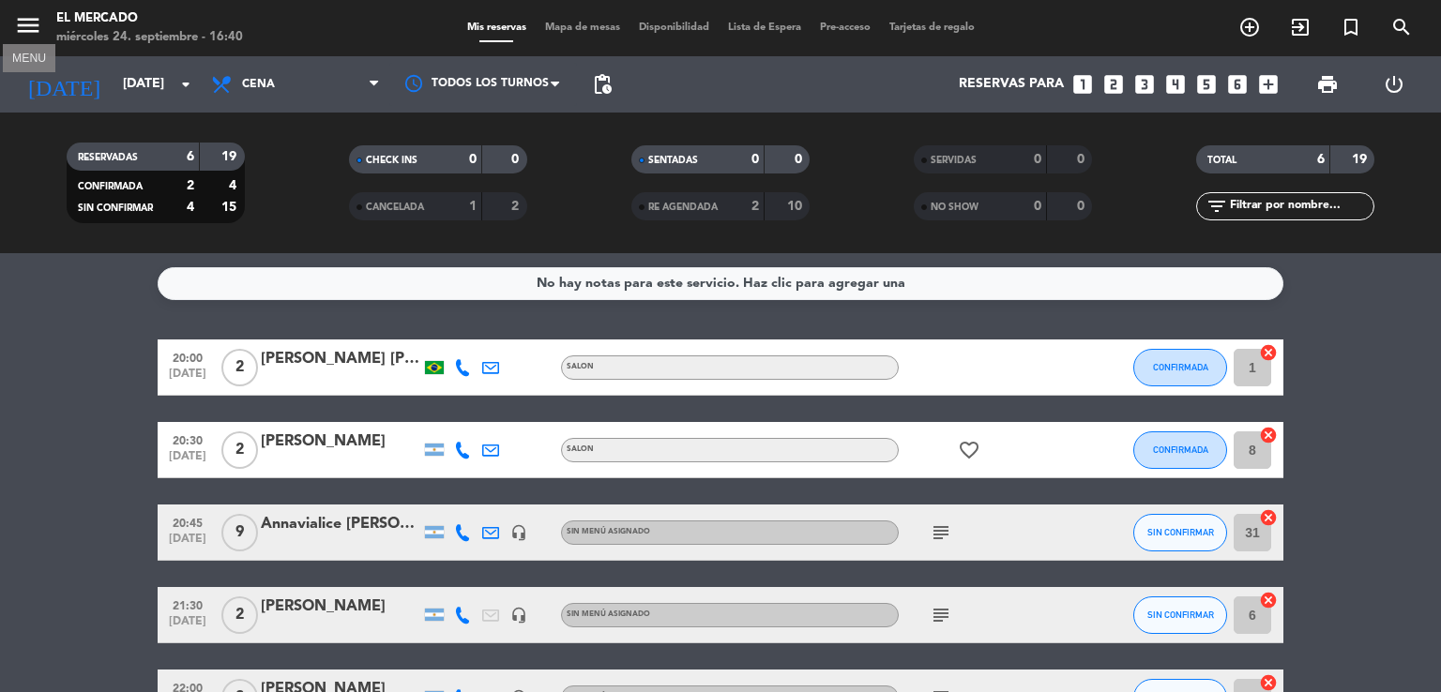
click at [32, 23] on icon "menu" at bounding box center [28, 25] width 28 height 28
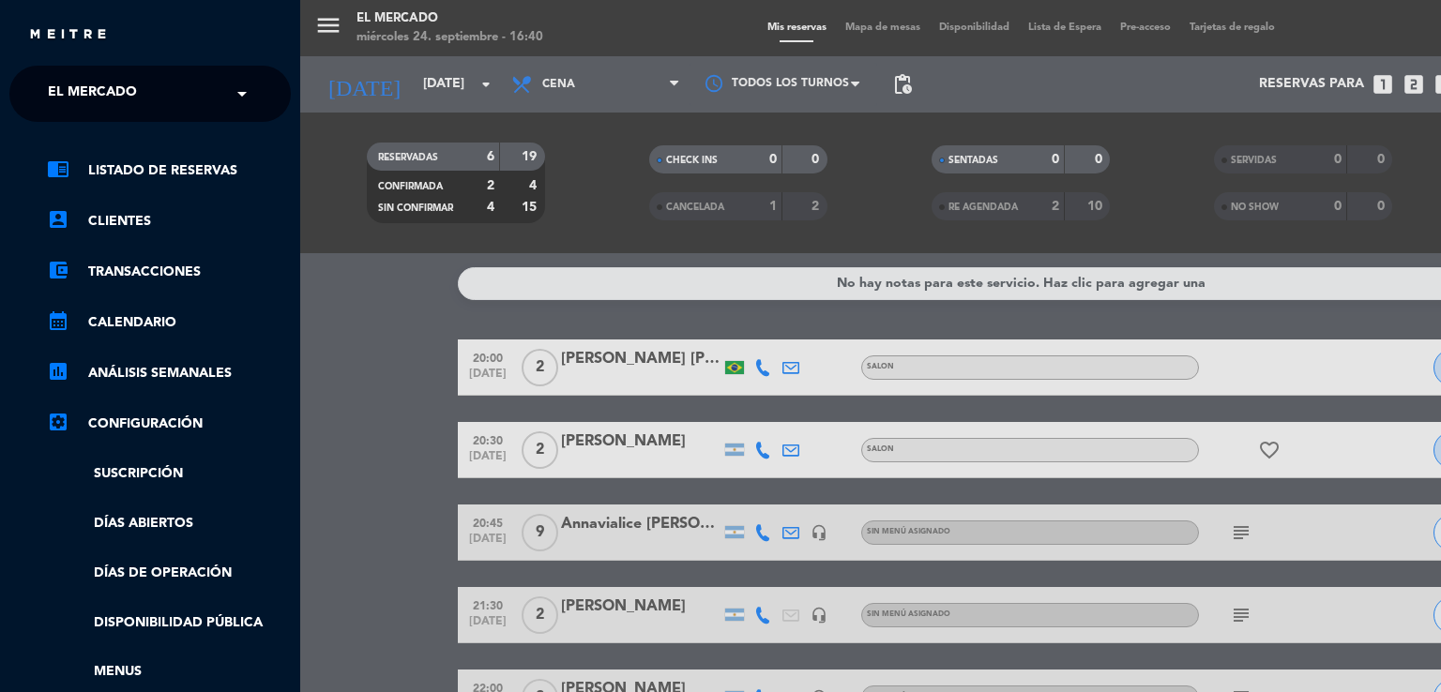
click at [157, 113] on div "× El Mercado" at bounding box center [102, 93] width 125 height 39
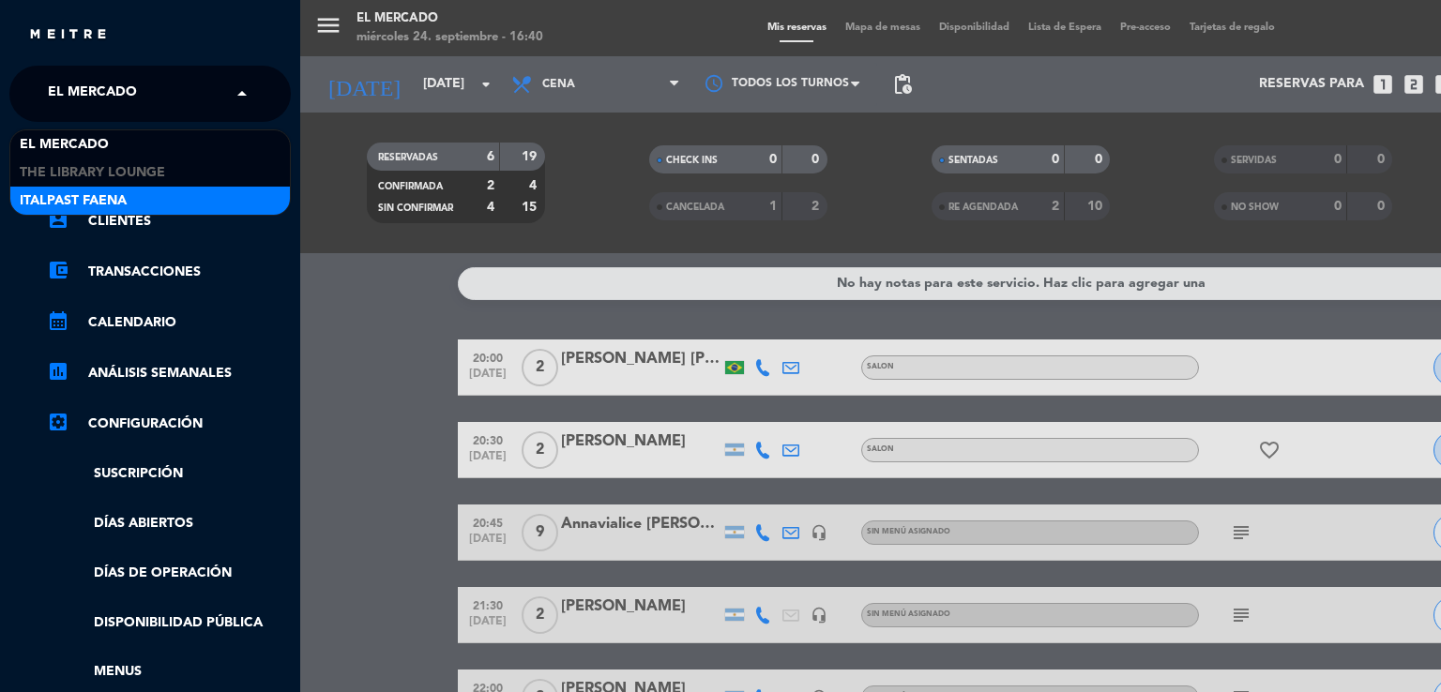
click at [137, 201] on div "Italpast Faena" at bounding box center [150, 201] width 280 height 28
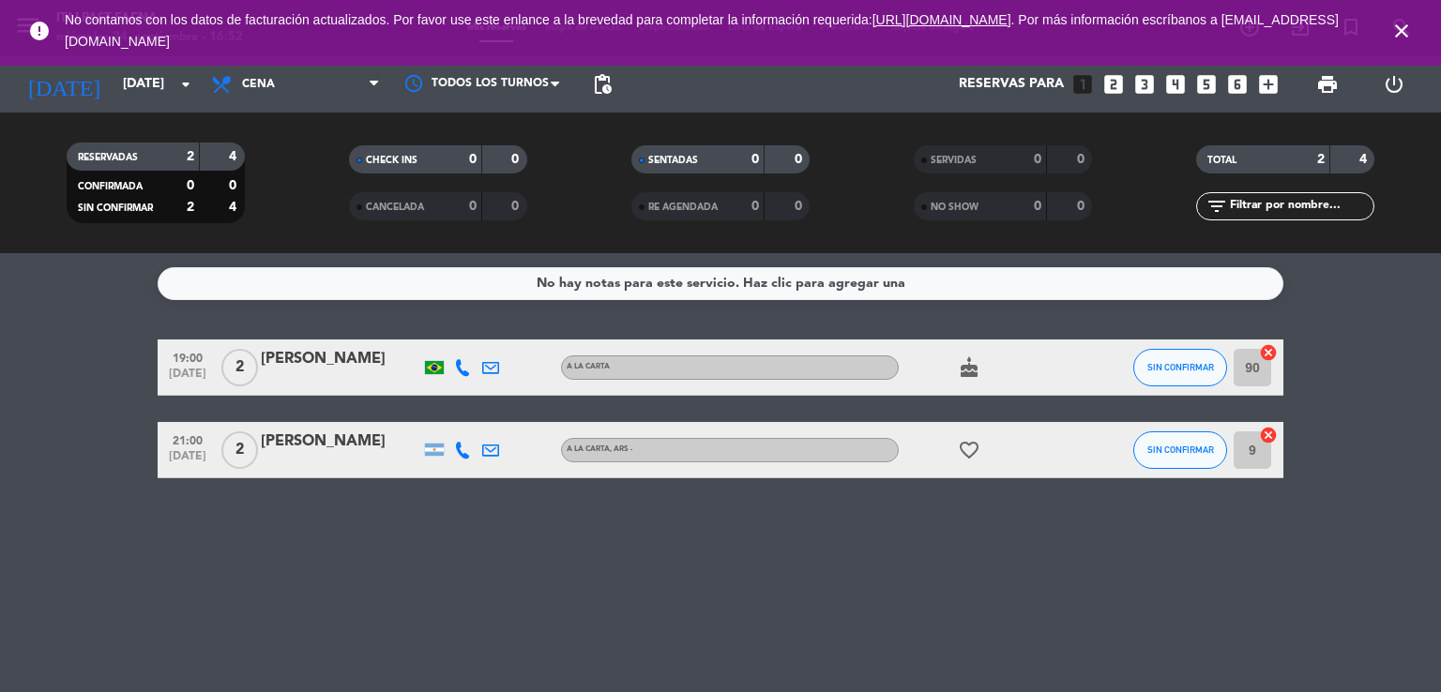
click at [1391, 35] on icon "close" at bounding box center [1401, 31] width 23 height 23
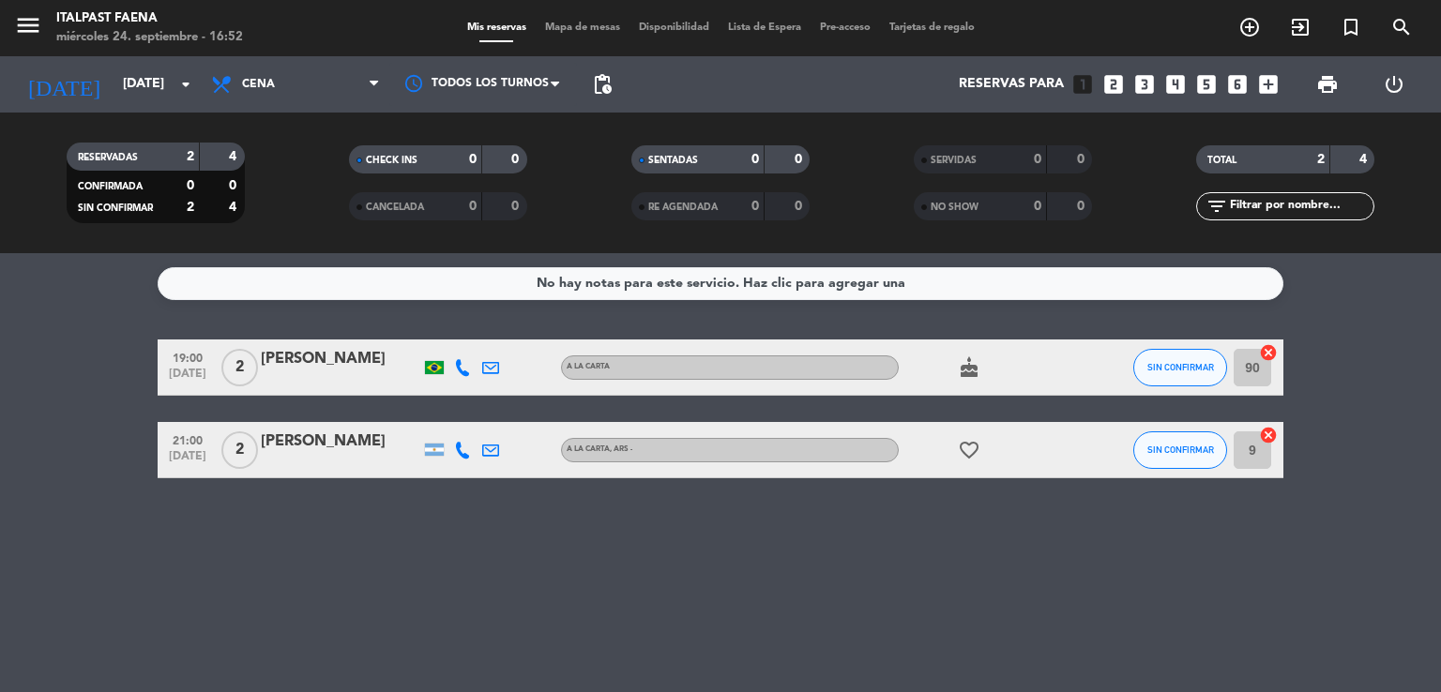
click at [28, 15] on icon "menu" at bounding box center [28, 25] width 28 height 28
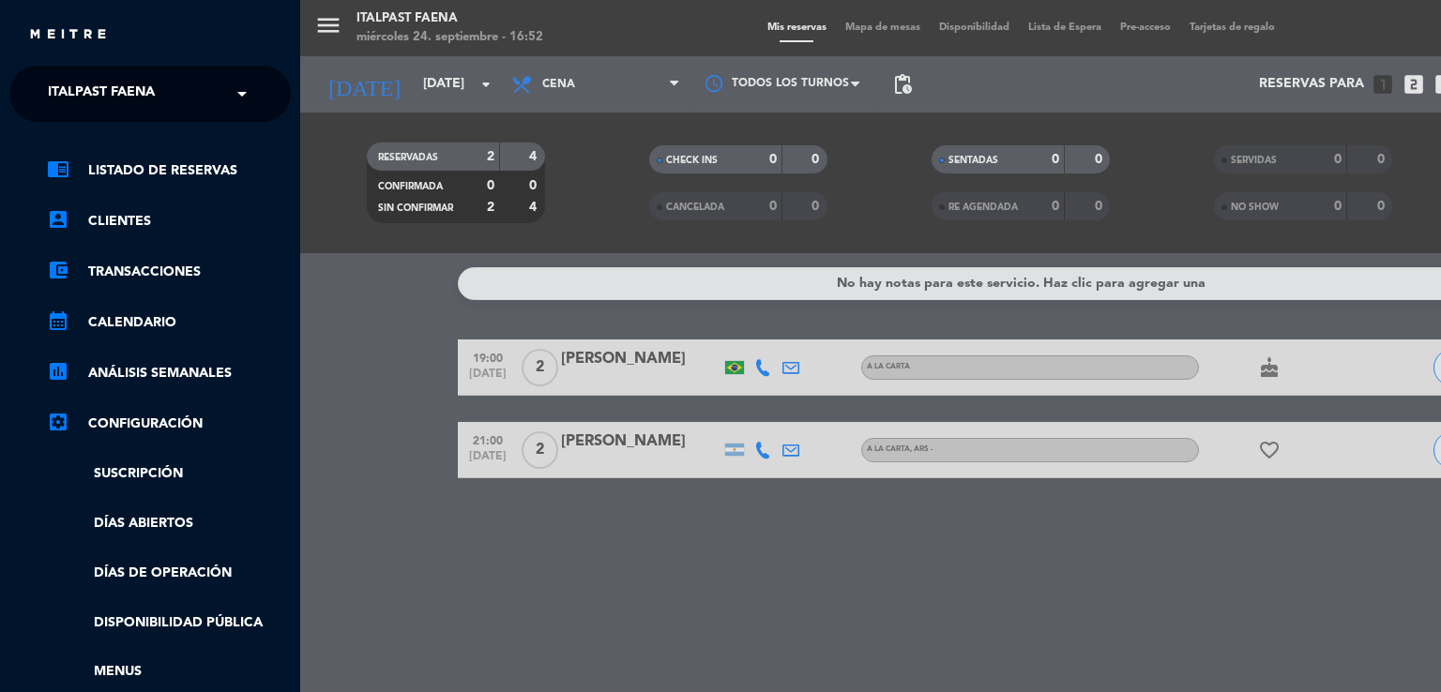
click at [157, 76] on div "× Italpast Faena" at bounding box center [111, 93] width 143 height 39
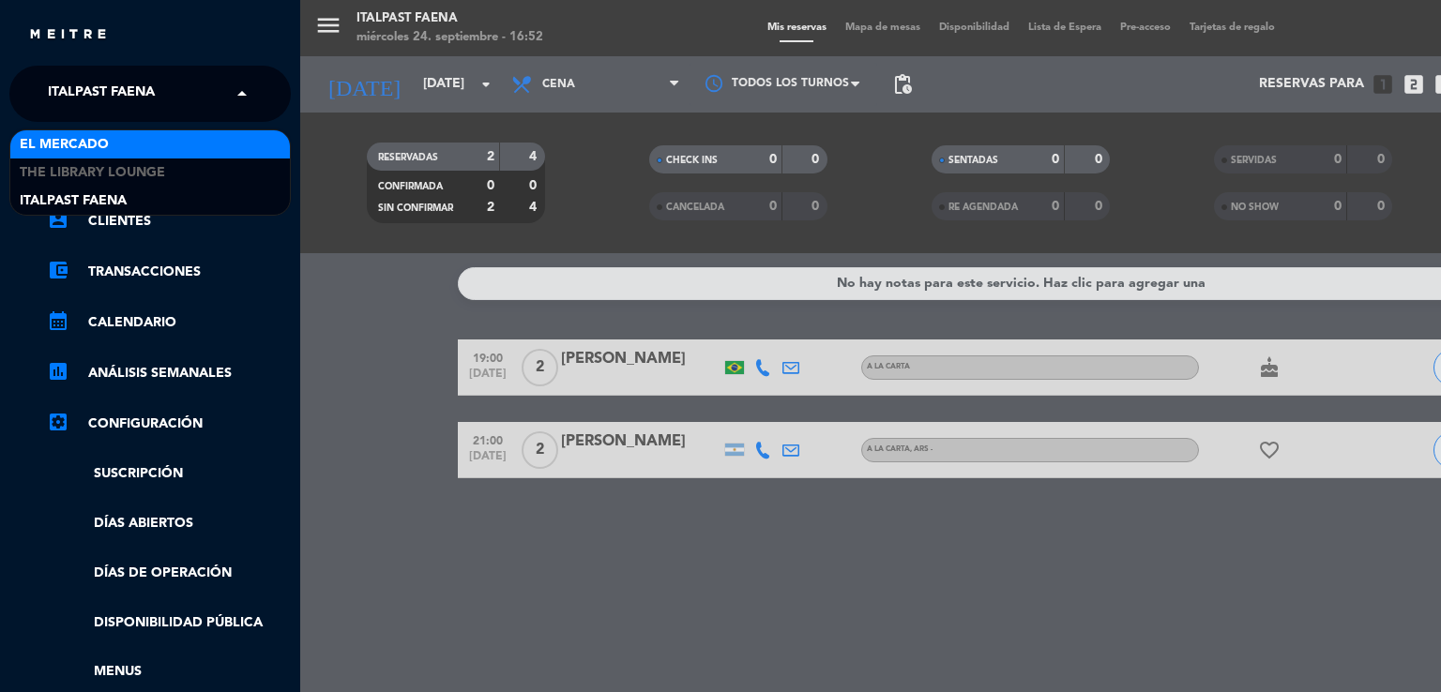
click at [121, 154] on div "El Mercado" at bounding box center [150, 144] width 280 height 28
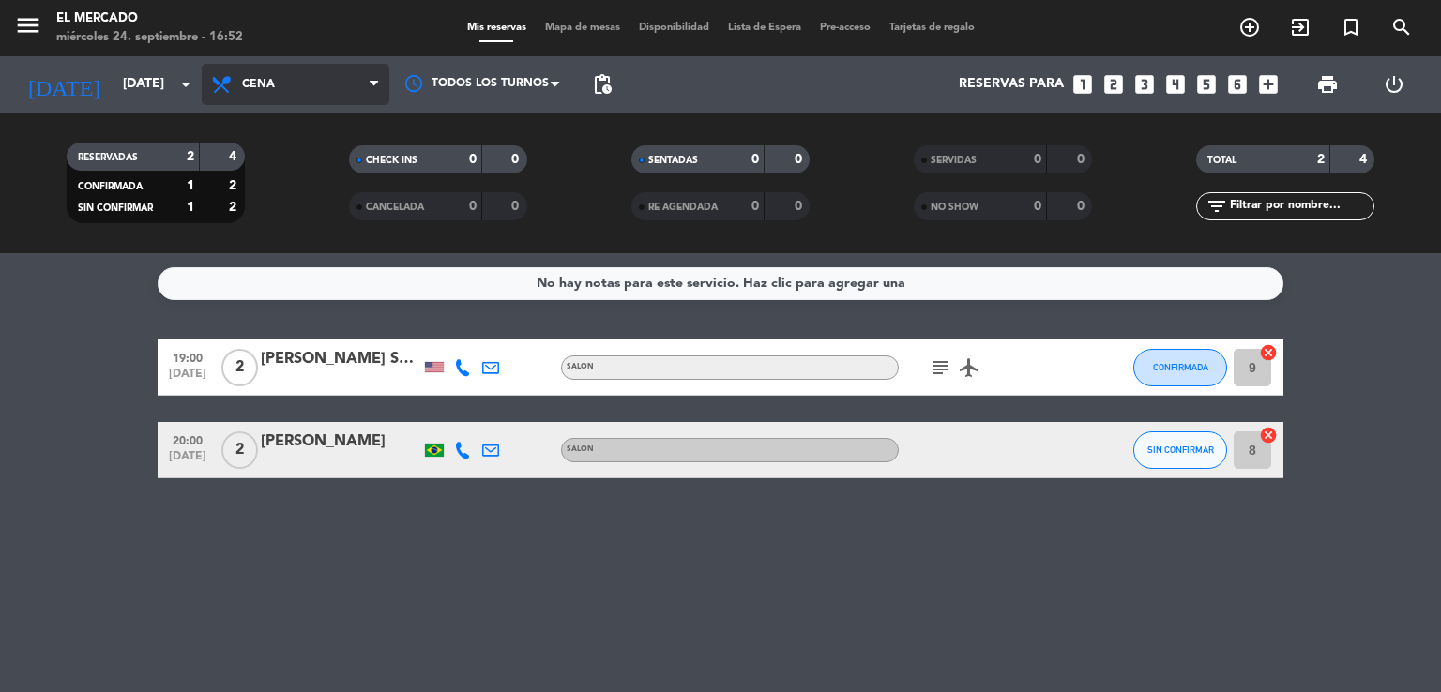
click at [338, 94] on span "Cena" at bounding box center [296, 84] width 188 height 41
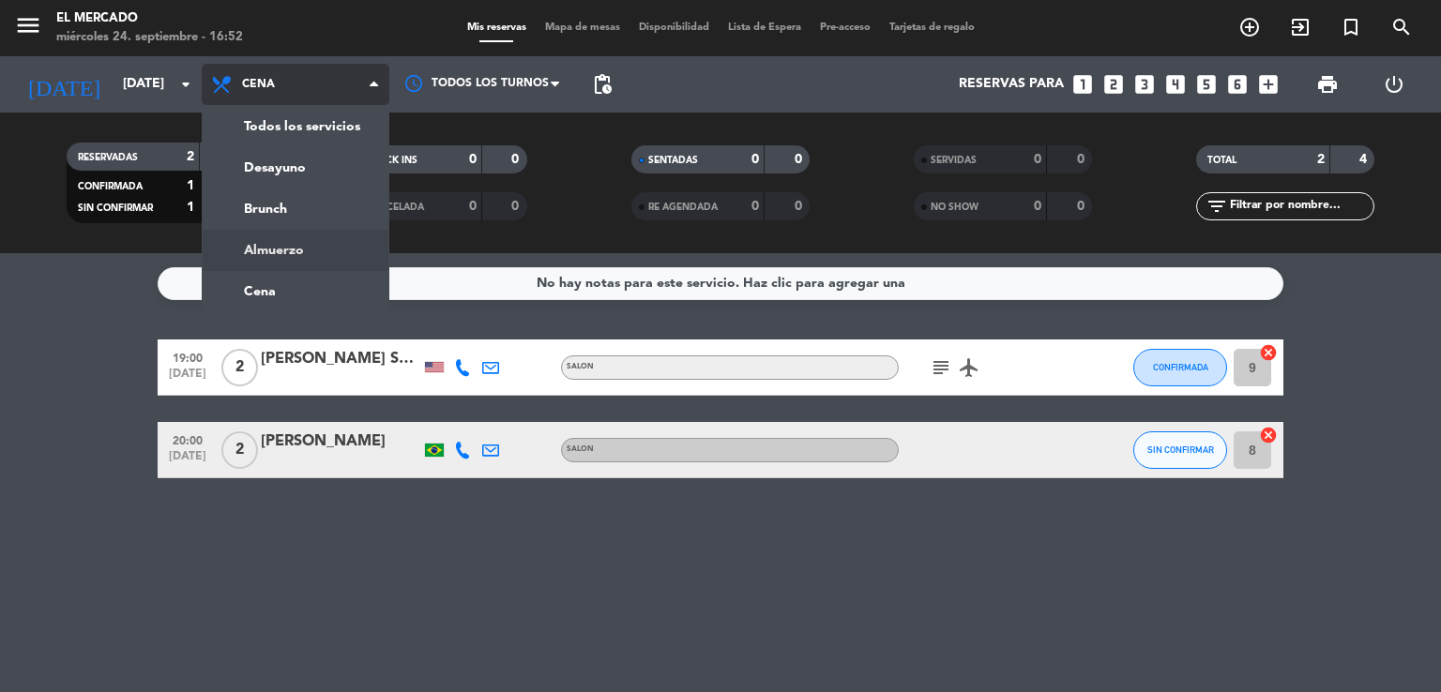
click at [324, 251] on div "menu El Mercado [DATE] 24. septiembre - 16:52 Mis reservas Mapa de mesas Dispon…" at bounding box center [720, 126] width 1441 height 253
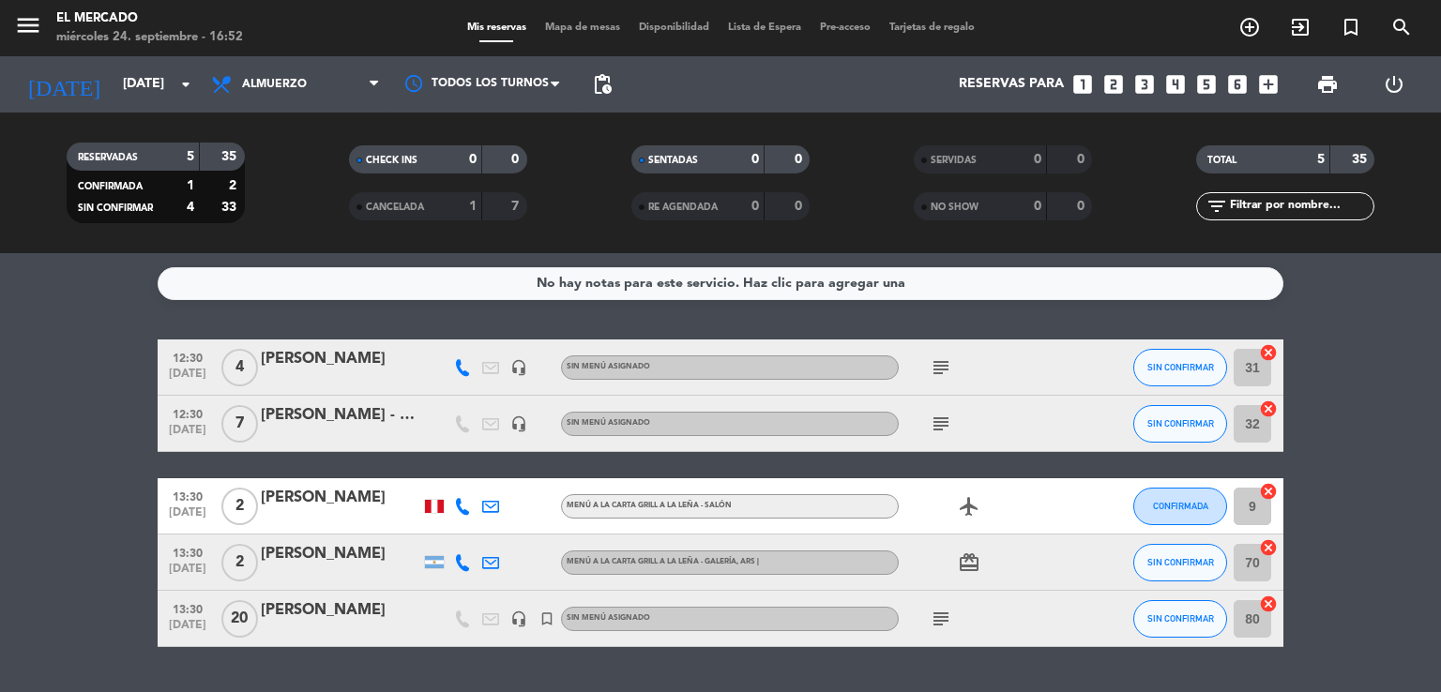
click at [937, 624] on icon "subject" at bounding box center [941, 619] width 23 height 23
